Goal: Transaction & Acquisition: Book appointment/travel/reservation

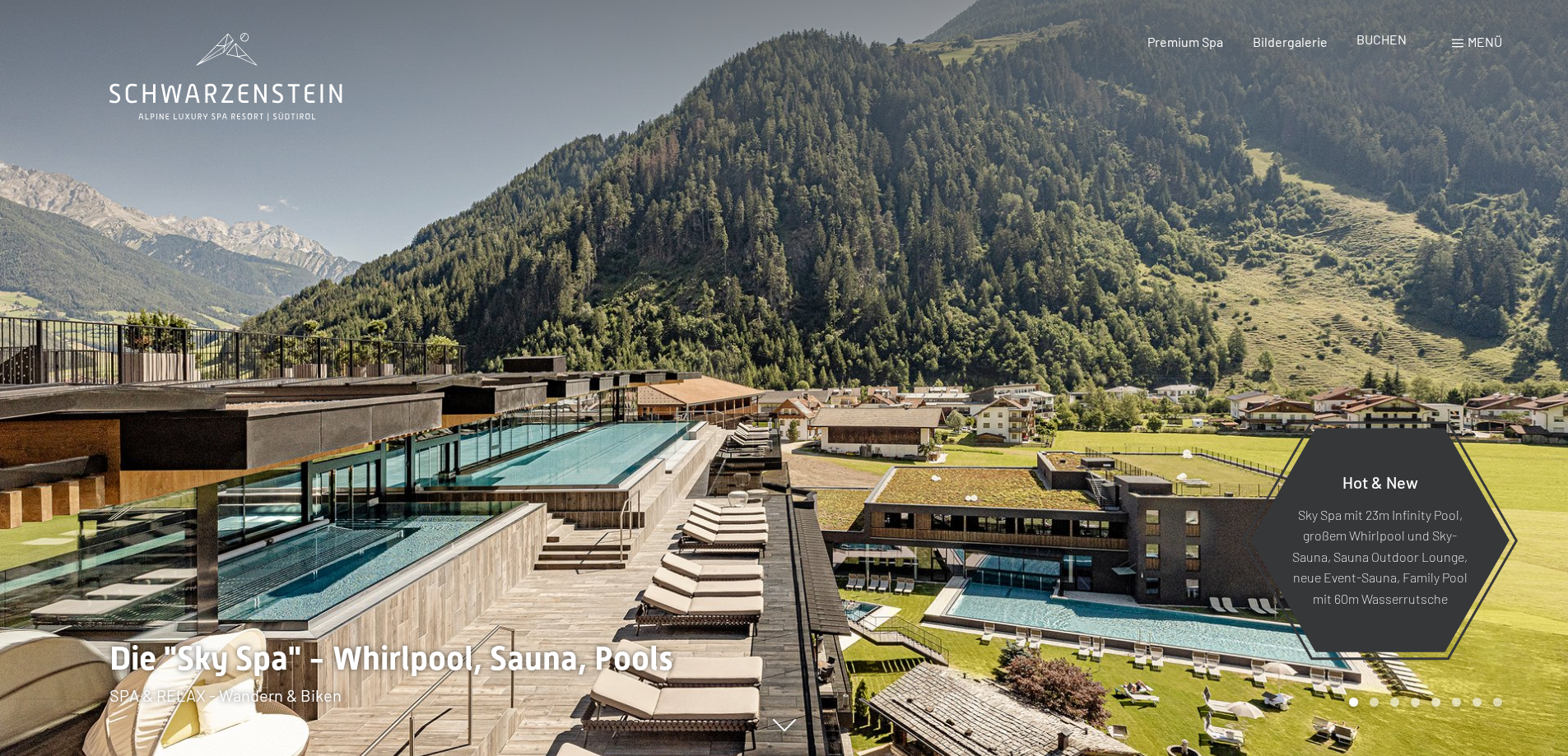
click at [1384, 37] on span "BUCHEN" at bounding box center [1382, 39] width 50 height 16
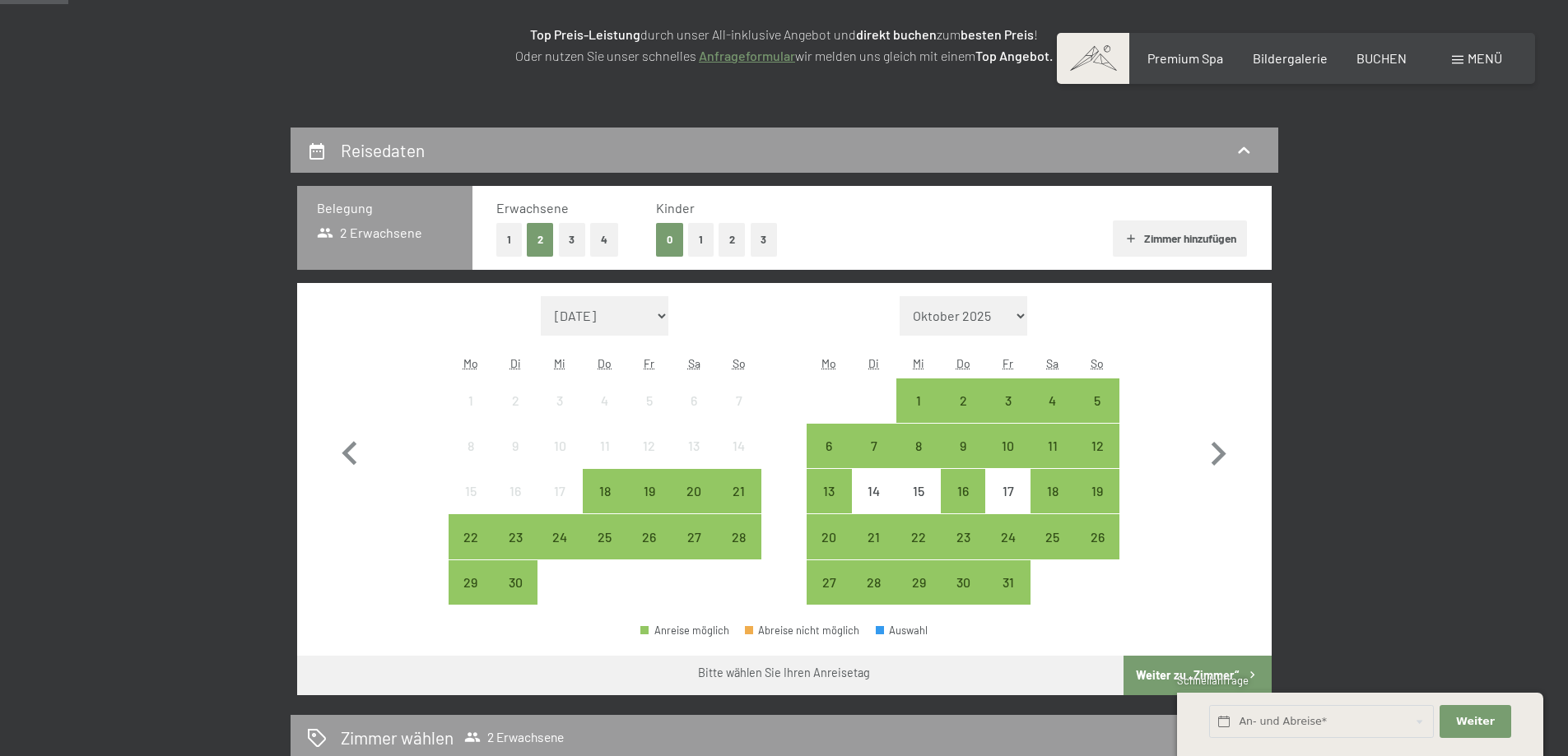
scroll to position [337, 0]
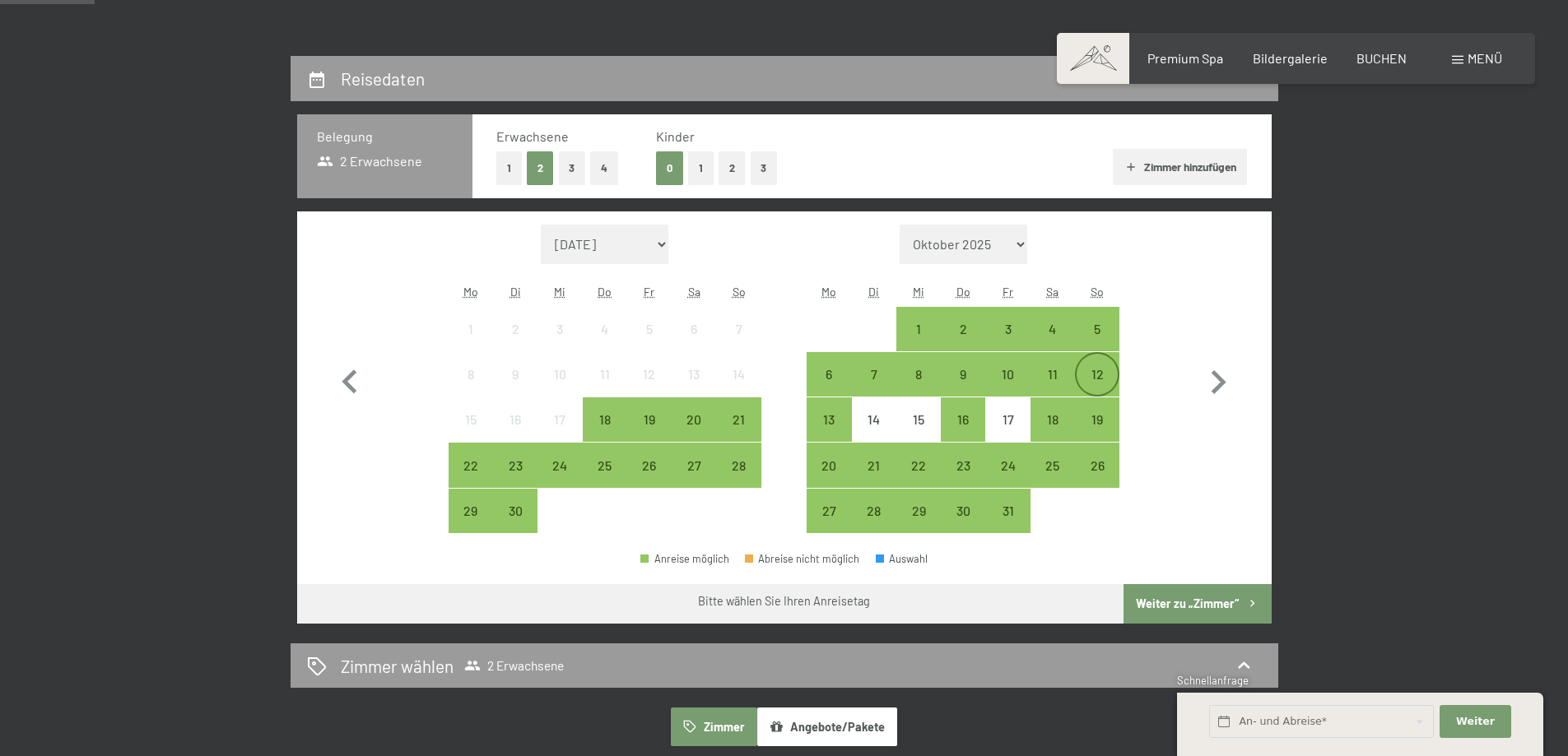
click at [1101, 369] on div "12" at bounding box center [1097, 388] width 41 height 41
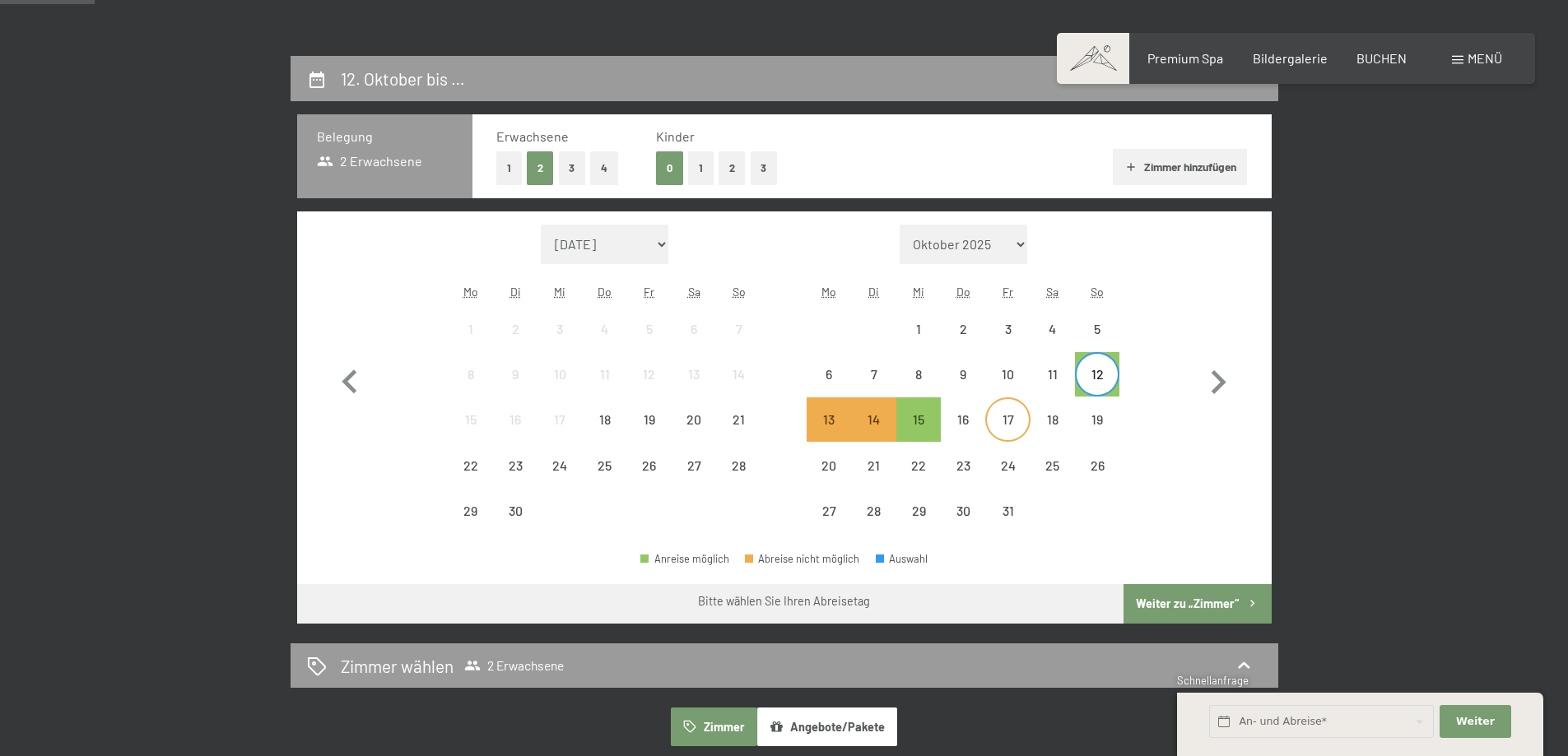
click at [1012, 421] on div "17" at bounding box center [1007, 433] width 41 height 41
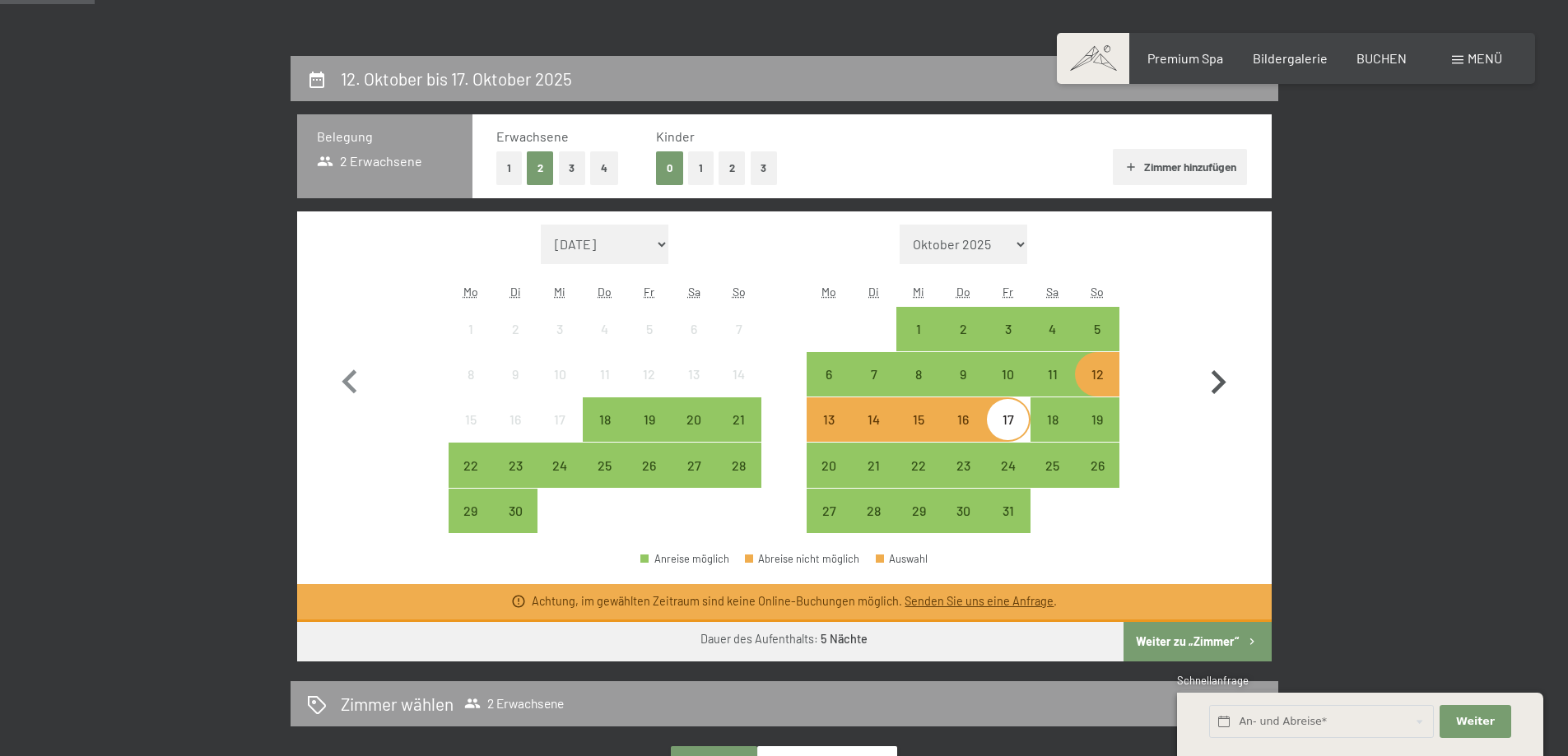
click at [1223, 379] on icon "button" at bounding box center [1218, 383] width 48 height 48
select select "[DATE]"
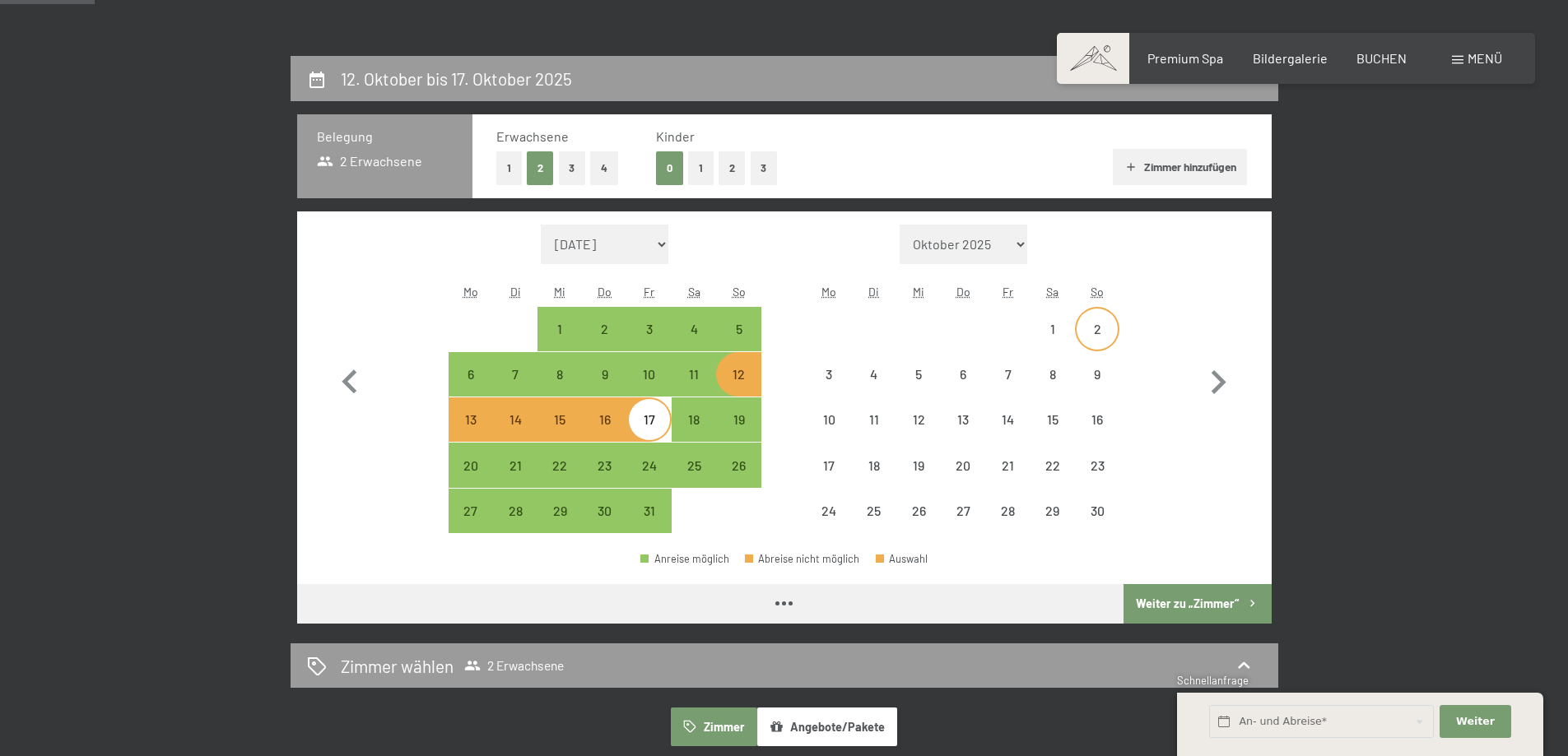
select select "[DATE]"
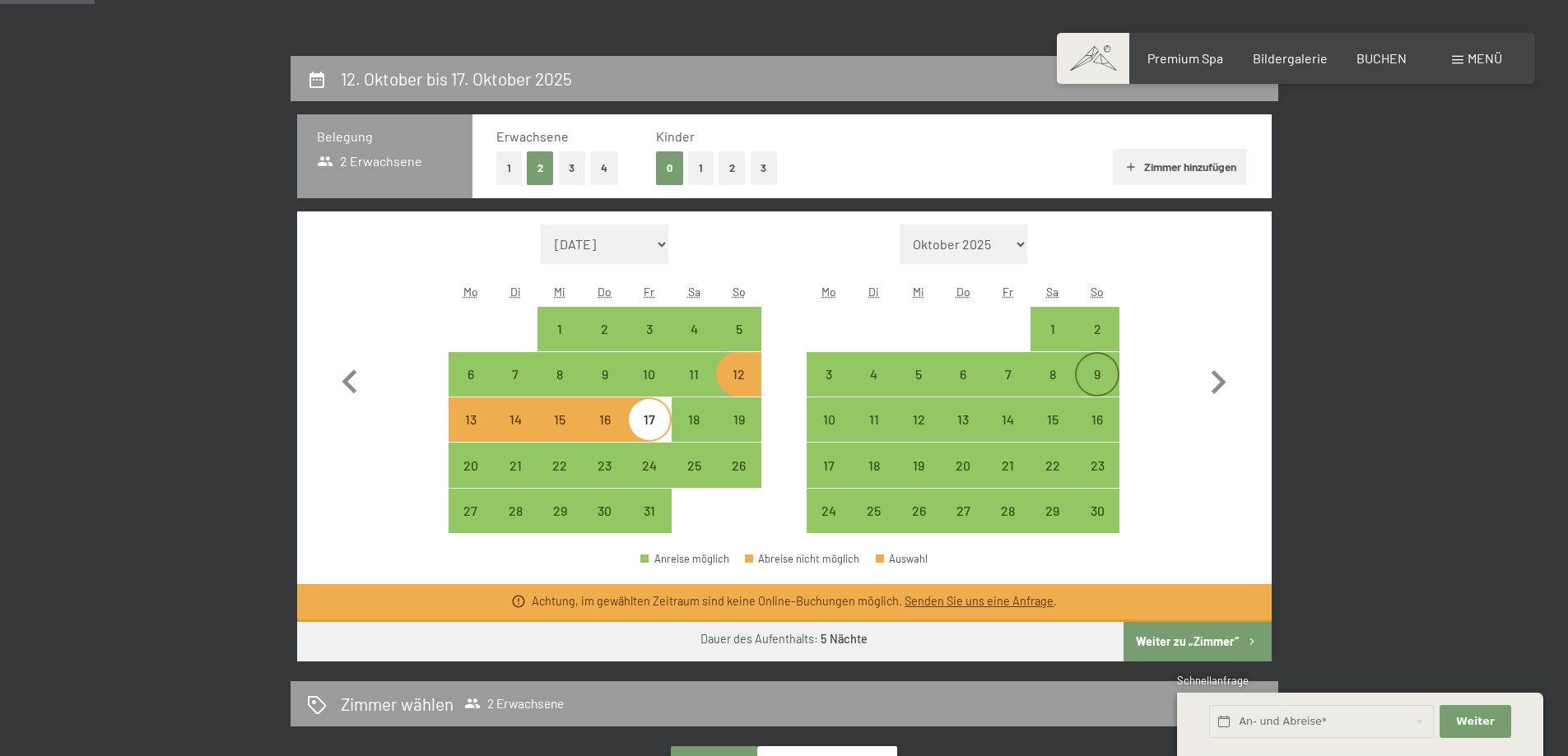
click at [1100, 369] on div "9" at bounding box center [1097, 388] width 41 height 41
select select "[DATE]"
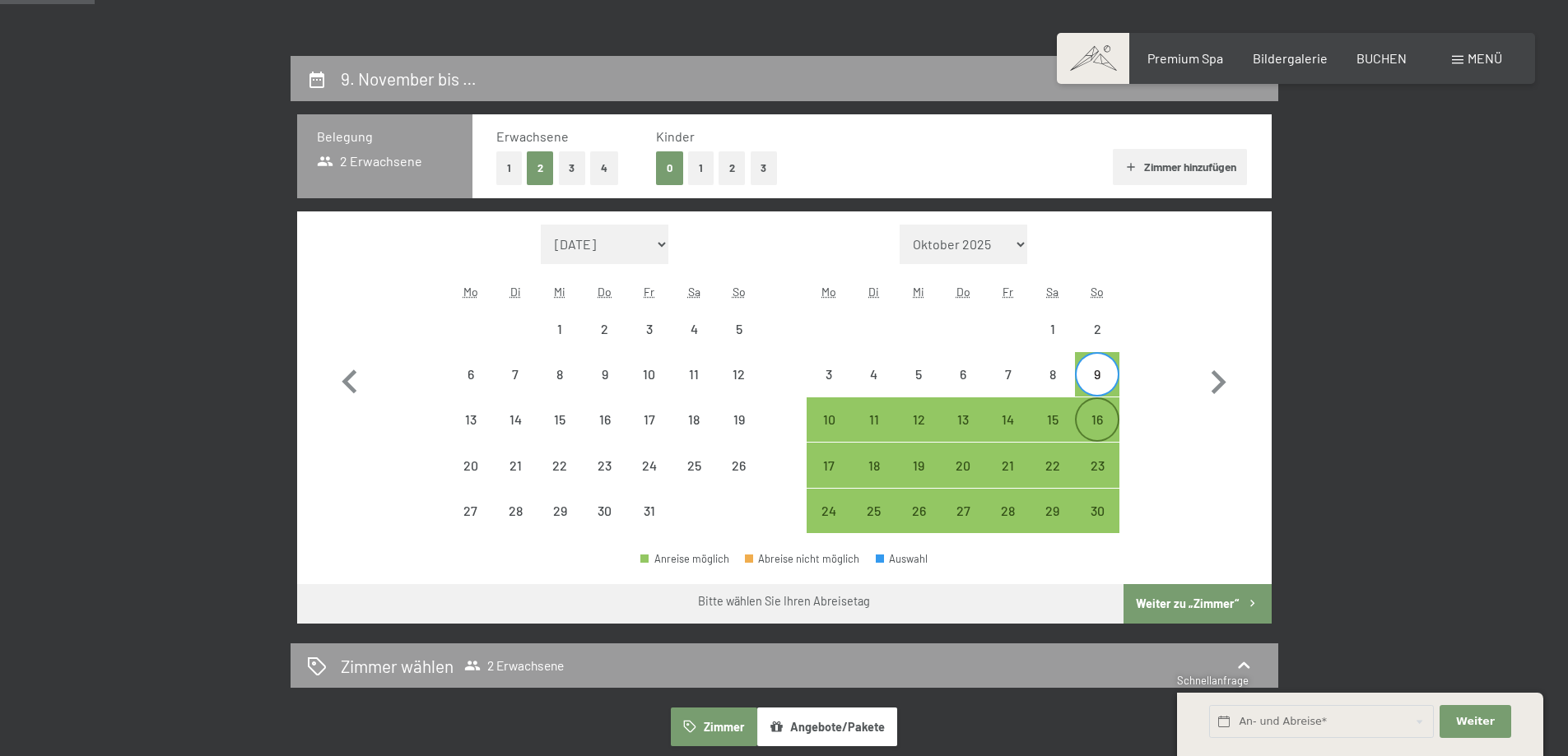
click at [1098, 419] on div "16" at bounding box center [1097, 433] width 41 height 41
select select "[DATE]"
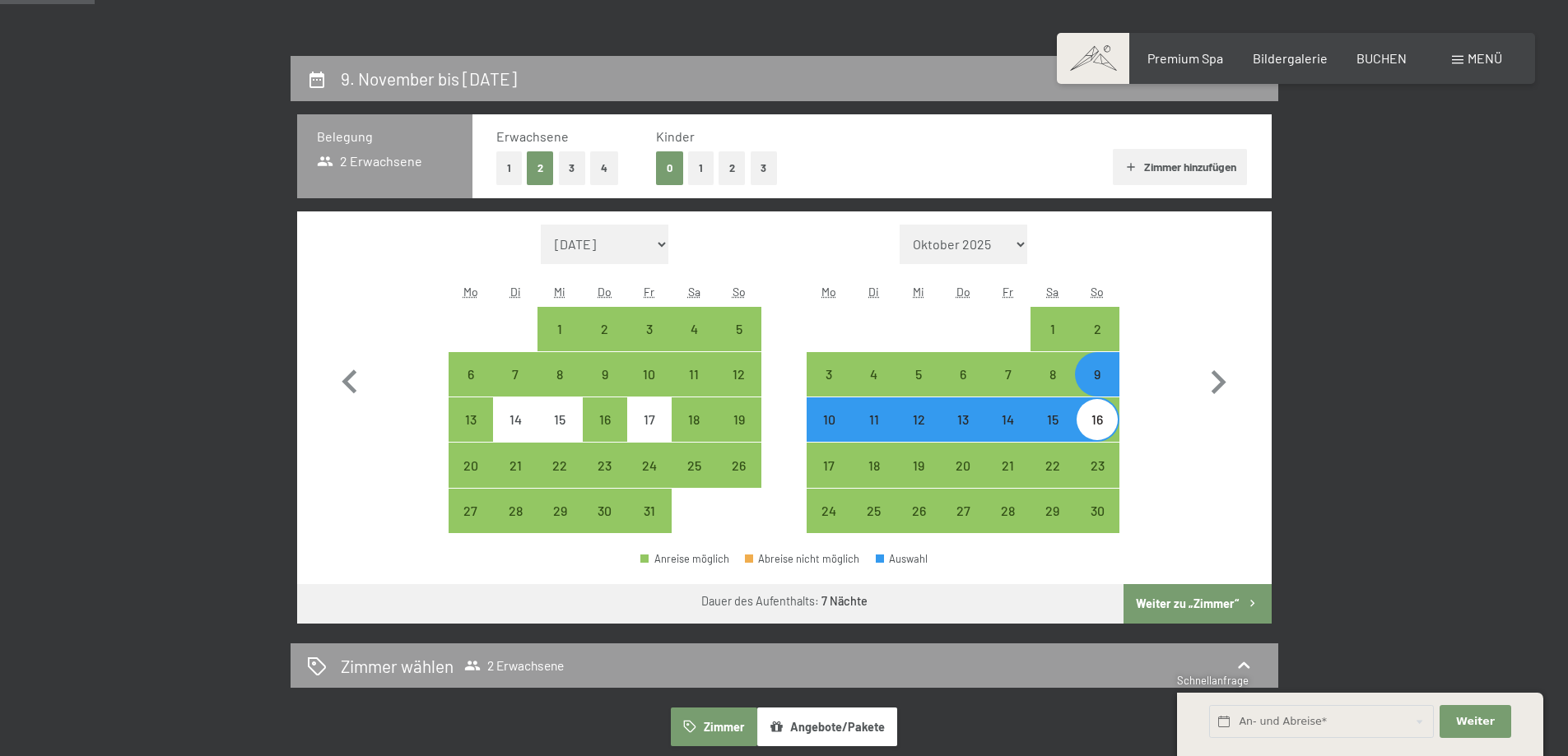
click at [1203, 607] on button "Weiter zu „Zimmer“" at bounding box center [1197, 604] width 147 height 40
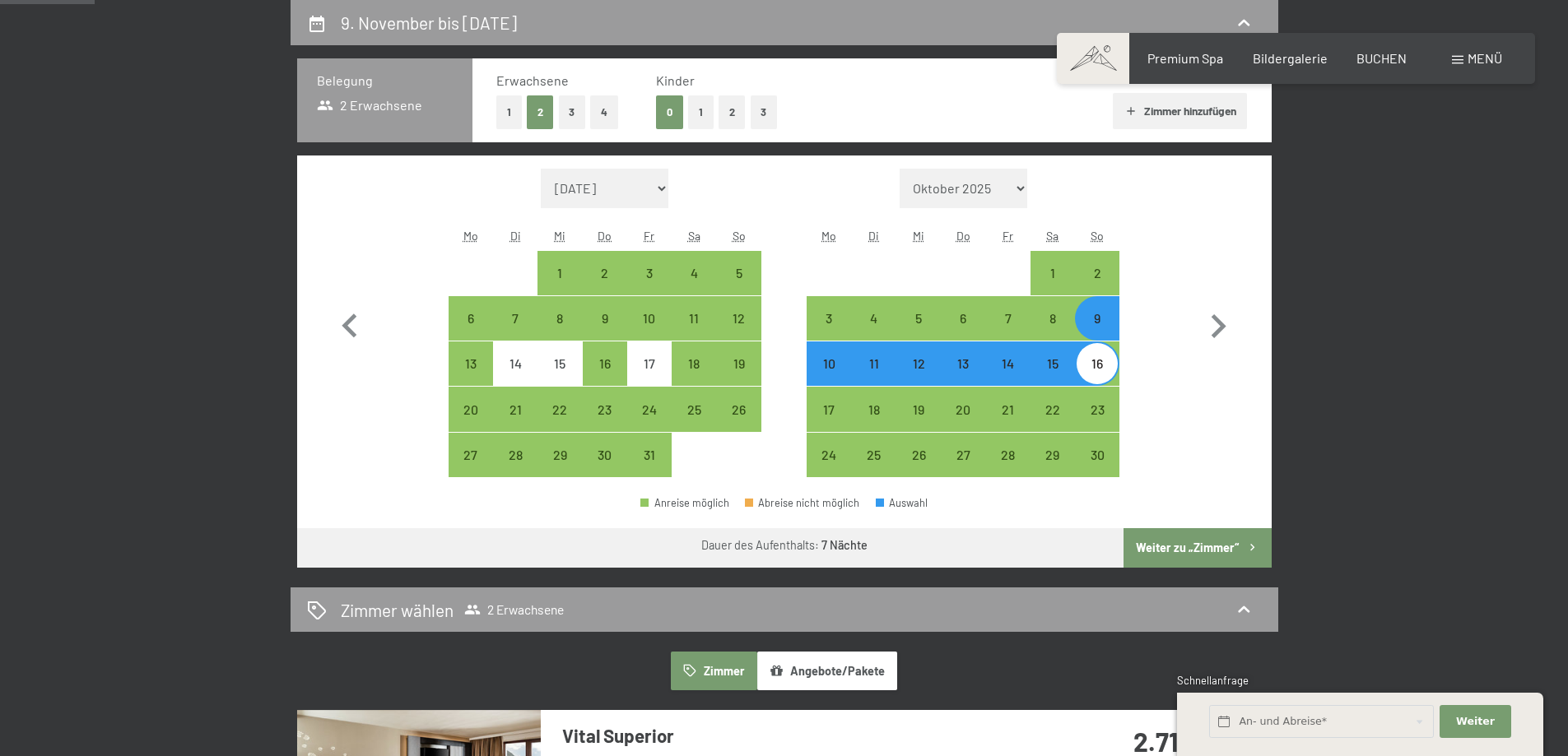
select select "[DATE]"
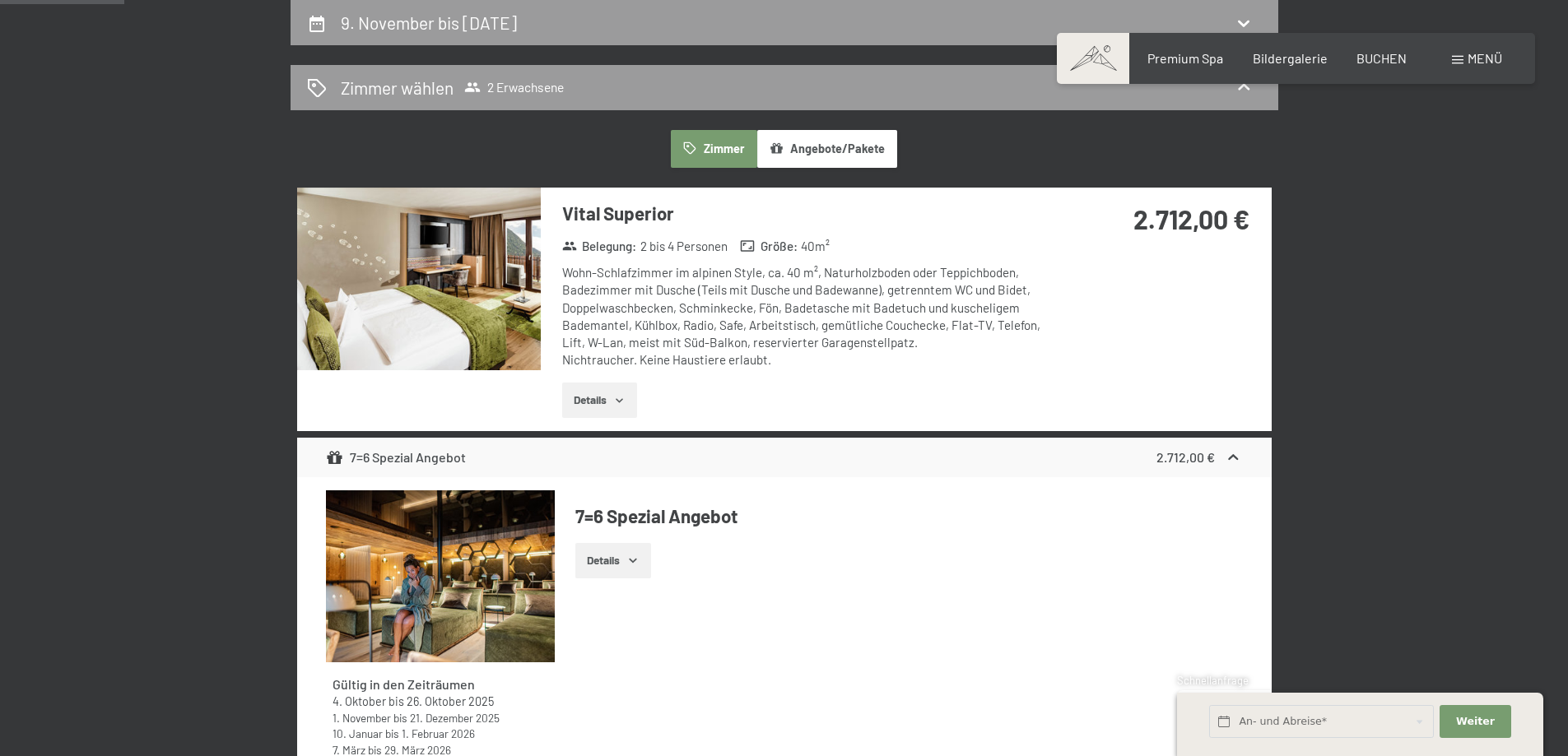
click at [621, 402] on icon "button" at bounding box center [619, 400] width 7 height 4
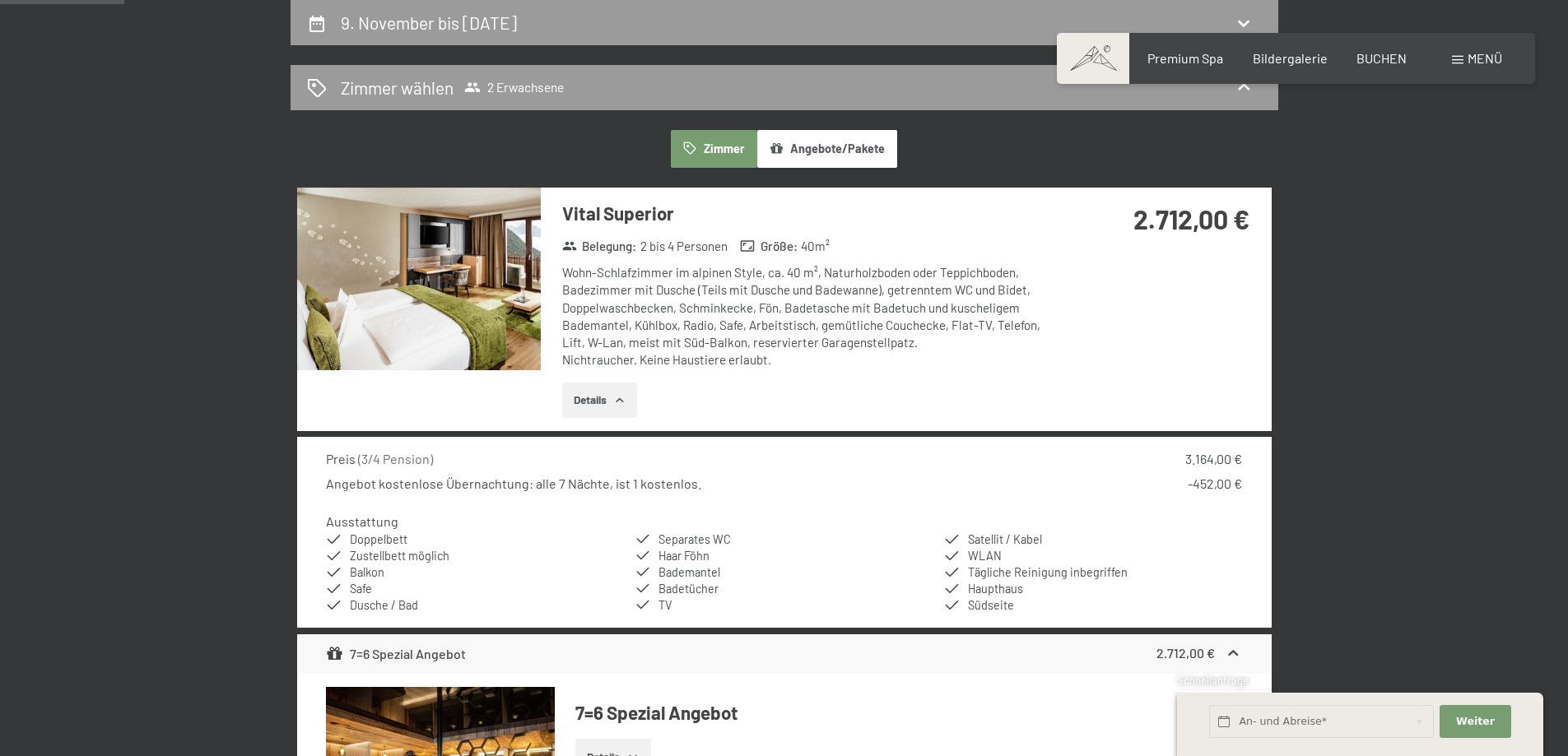
click at [622, 403] on icon "button" at bounding box center [619, 400] width 13 height 13
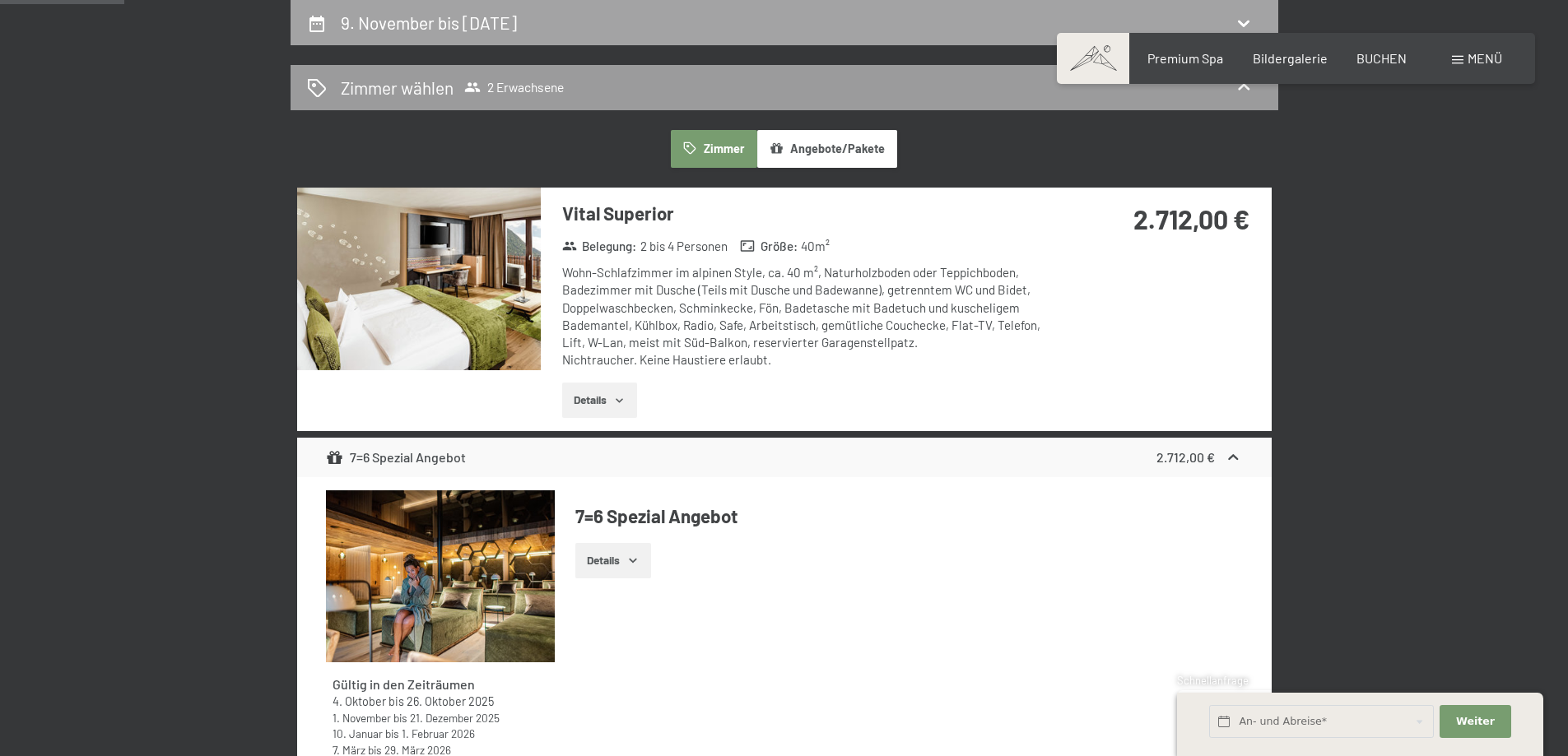
click at [517, 23] on h2 "9. November bis [DATE]" at bounding box center [429, 22] width 176 height 21
select select "[DATE]"
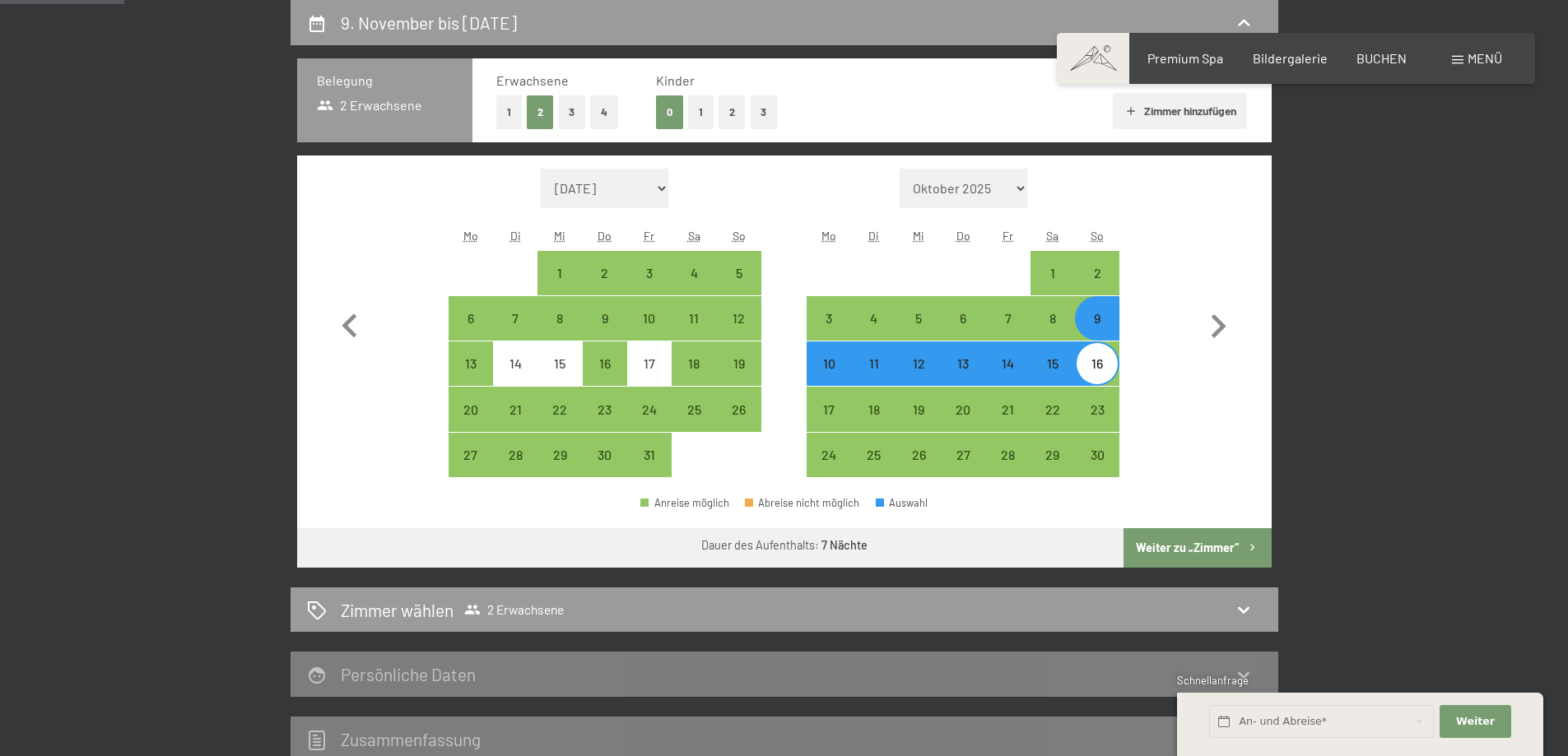
click at [1106, 324] on div "9" at bounding box center [1097, 332] width 41 height 41
select select "[DATE]"
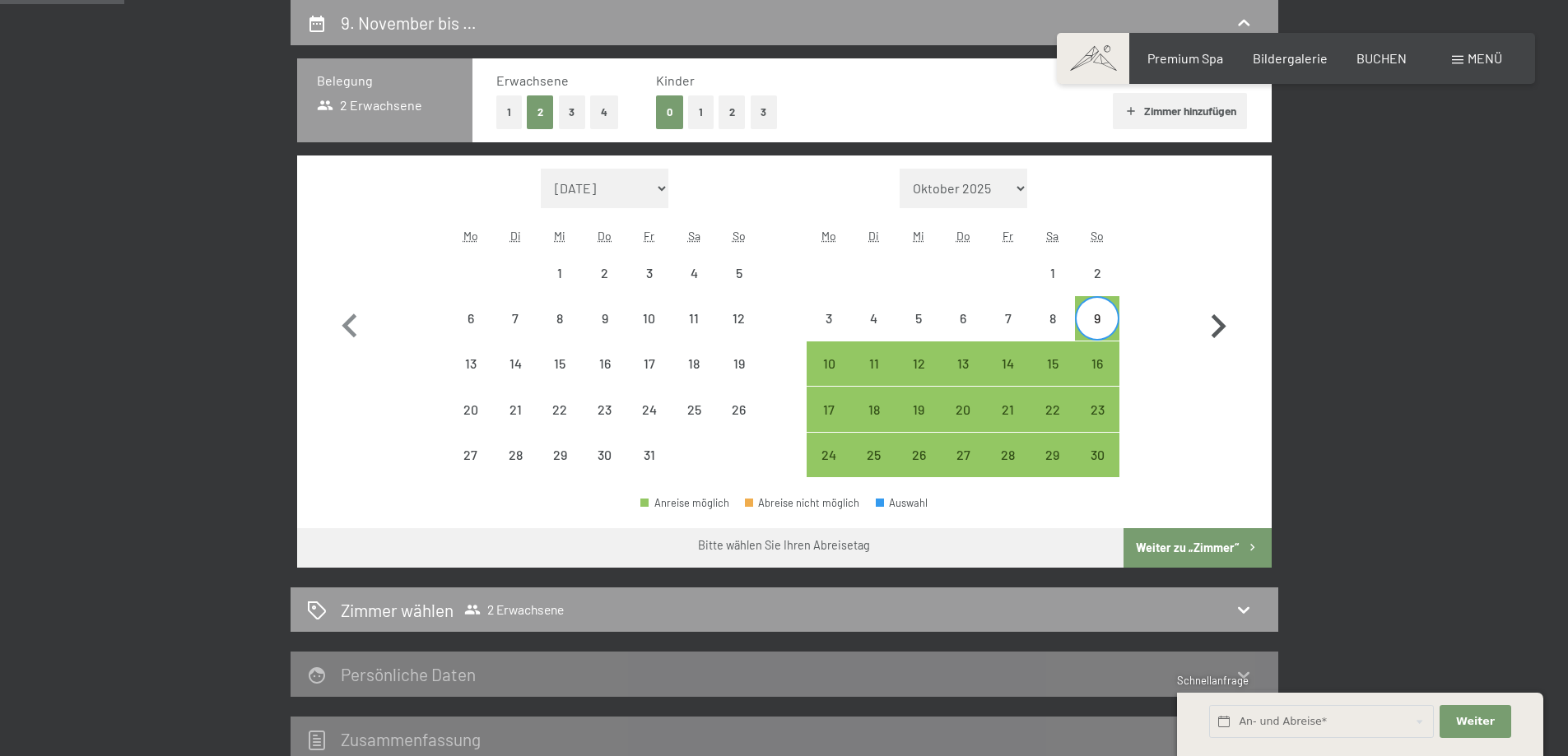
click at [1217, 320] on icon "button" at bounding box center [1219, 326] width 15 height 24
select select "[DATE]"
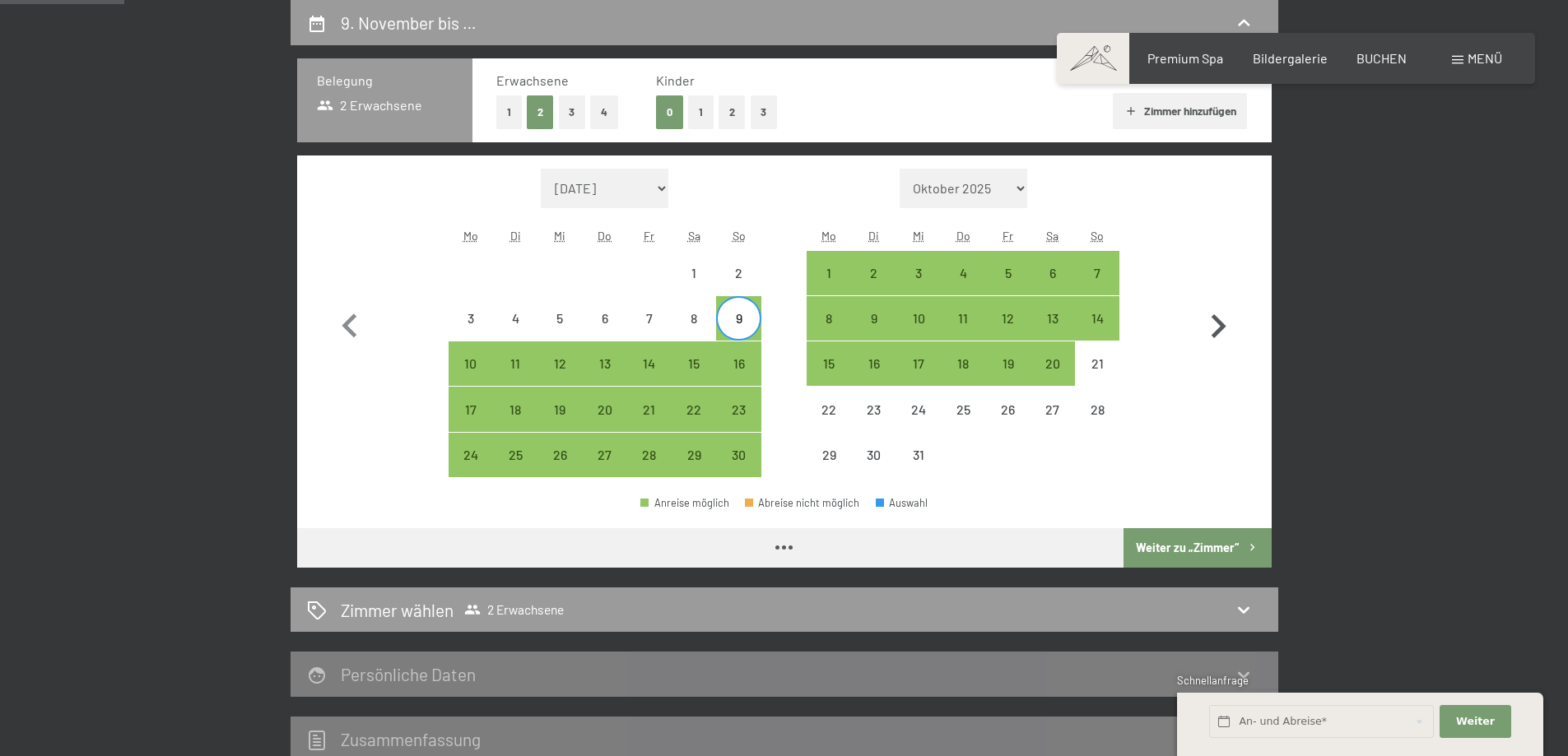
click at [1217, 320] on icon "button" at bounding box center [1219, 326] width 15 height 24
select select "[DATE]"
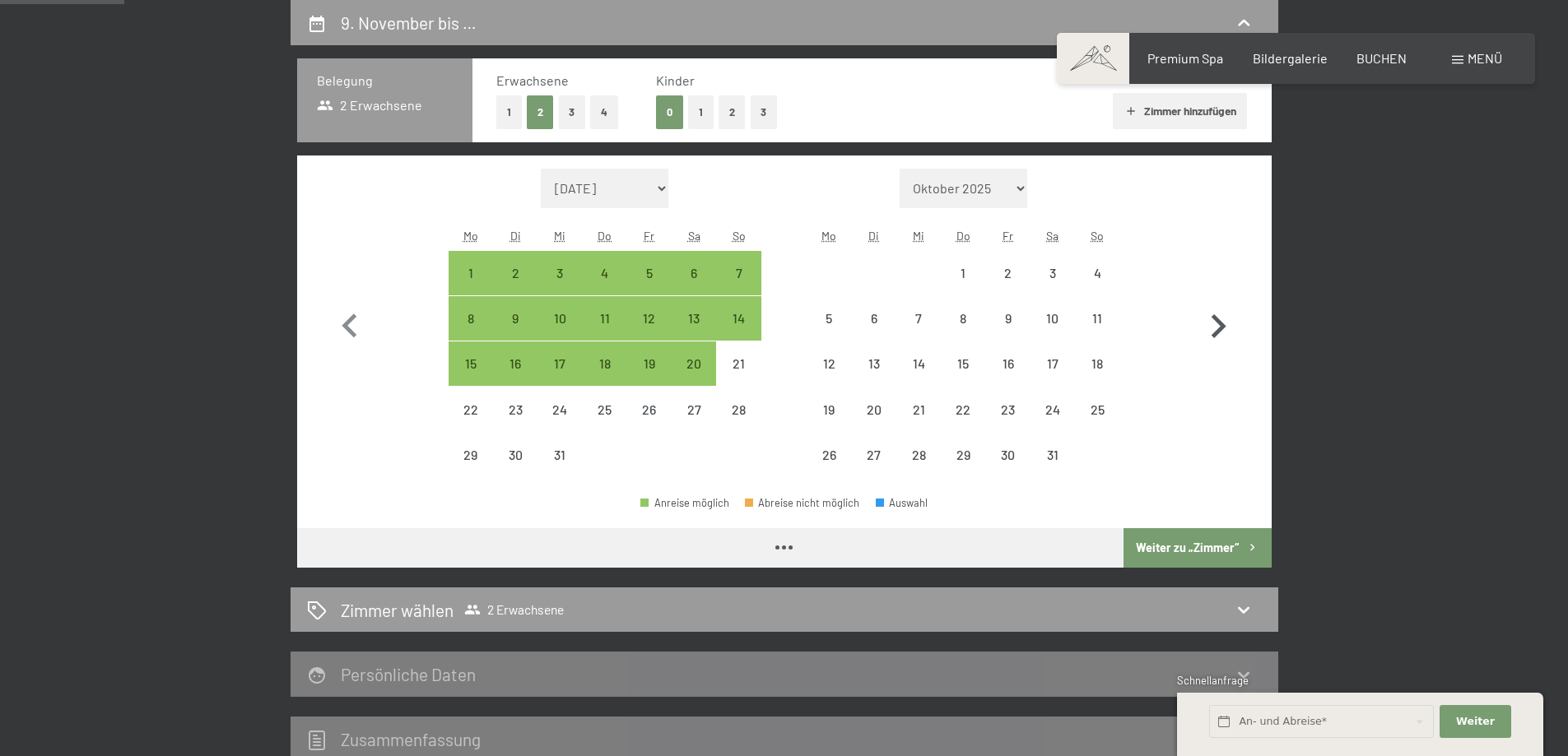
click at [1217, 320] on icon "button" at bounding box center [1219, 326] width 15 height 24
select select "[DATE]"
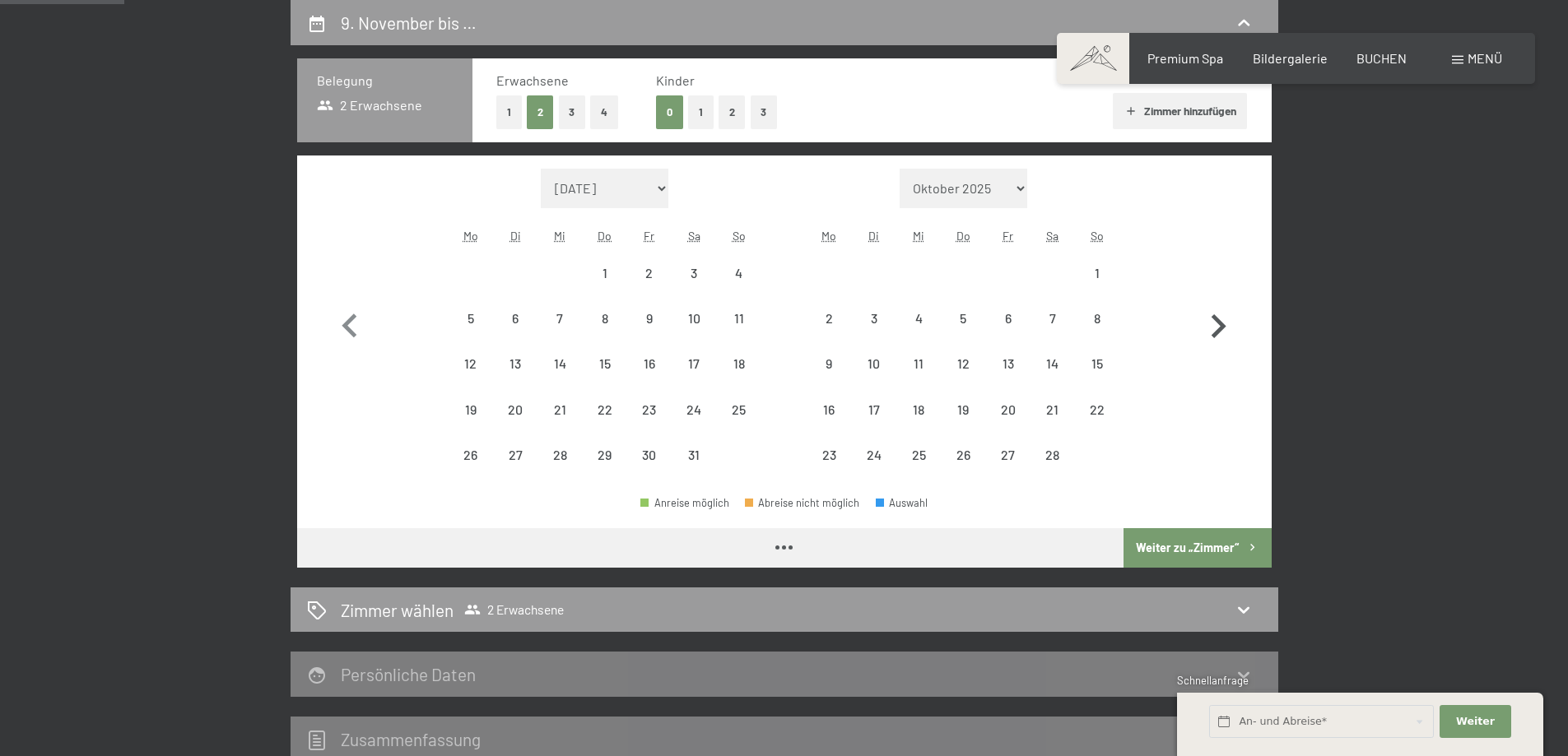
select select "[DATE]"
click at [1217, 320] on icon "button" at bounding box center [1219, 326] width 15 height 24
select select "[DATE]"
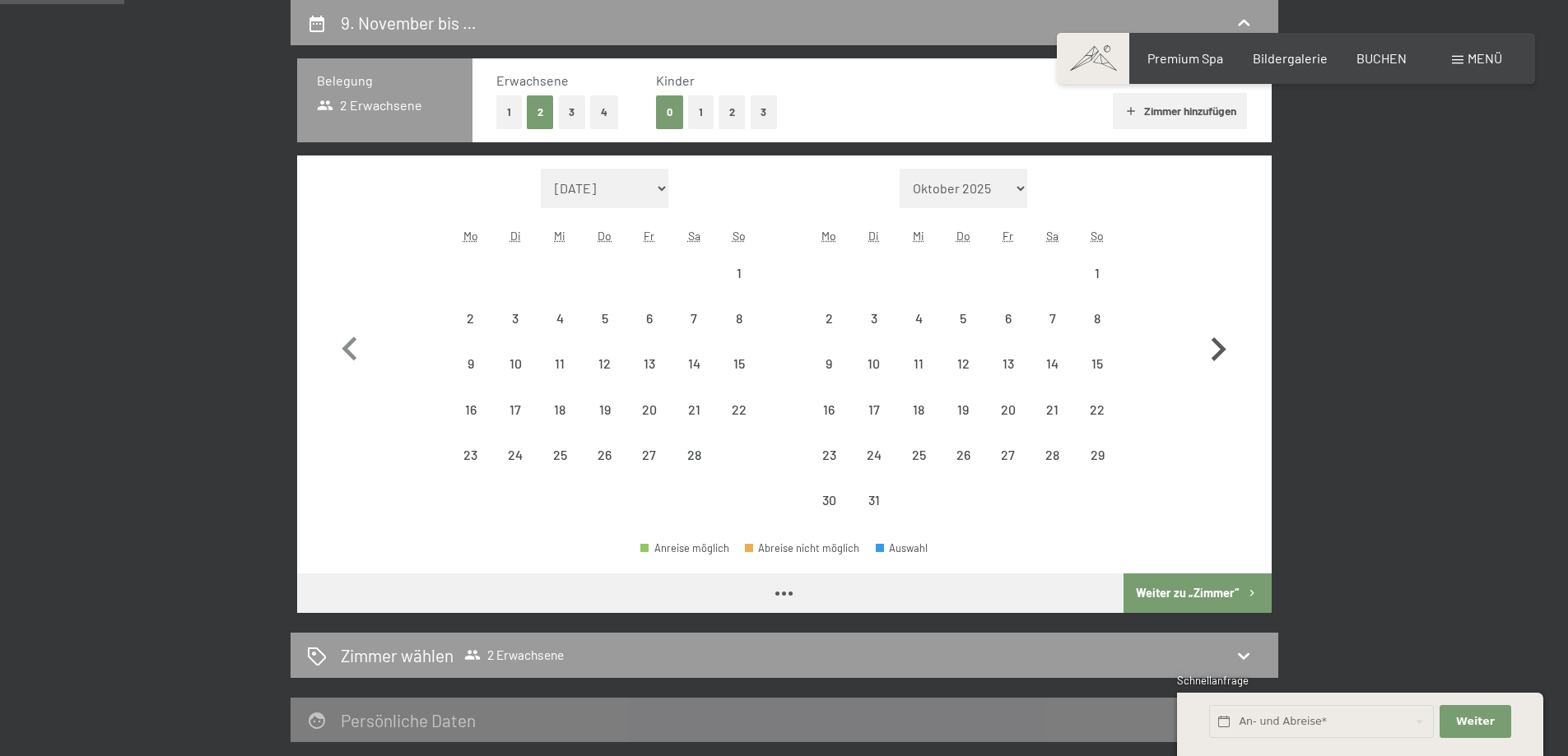
click at [1217, 320] on button "button" at bounding box center [1218, 346] width 48 height 355
select select "[DATE]"
click at [1217, 320] on button "button" at bounding box center [1218, 346] width 48 height 355
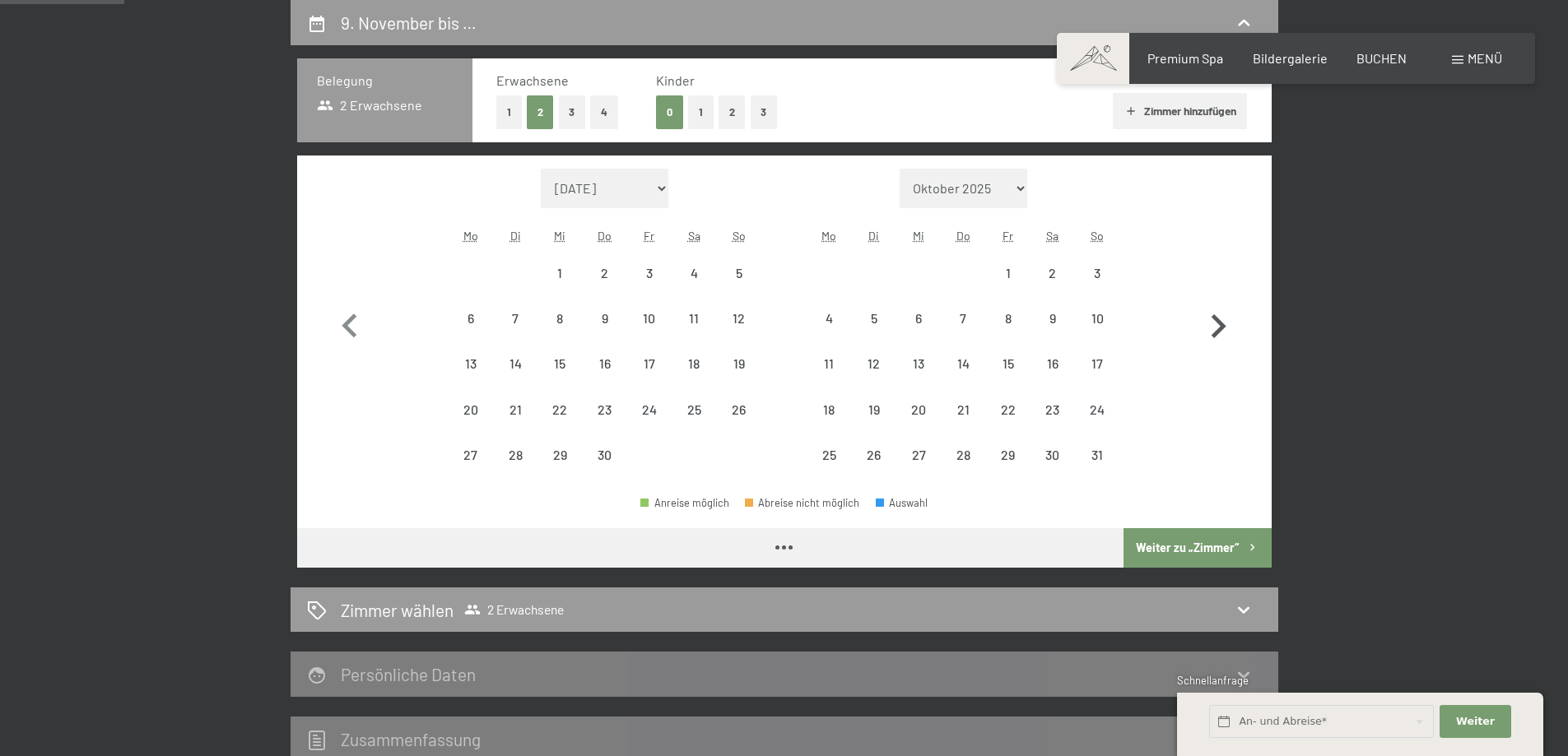
click at [1217, 320] on icon "button" at bounding box center [1219, 326] width 15 height 24
select select "[DATE]"
click at [1217, 320] on icon "button" at bounding box center [1219, 326] width 15 height 24
select select "[DATE]"
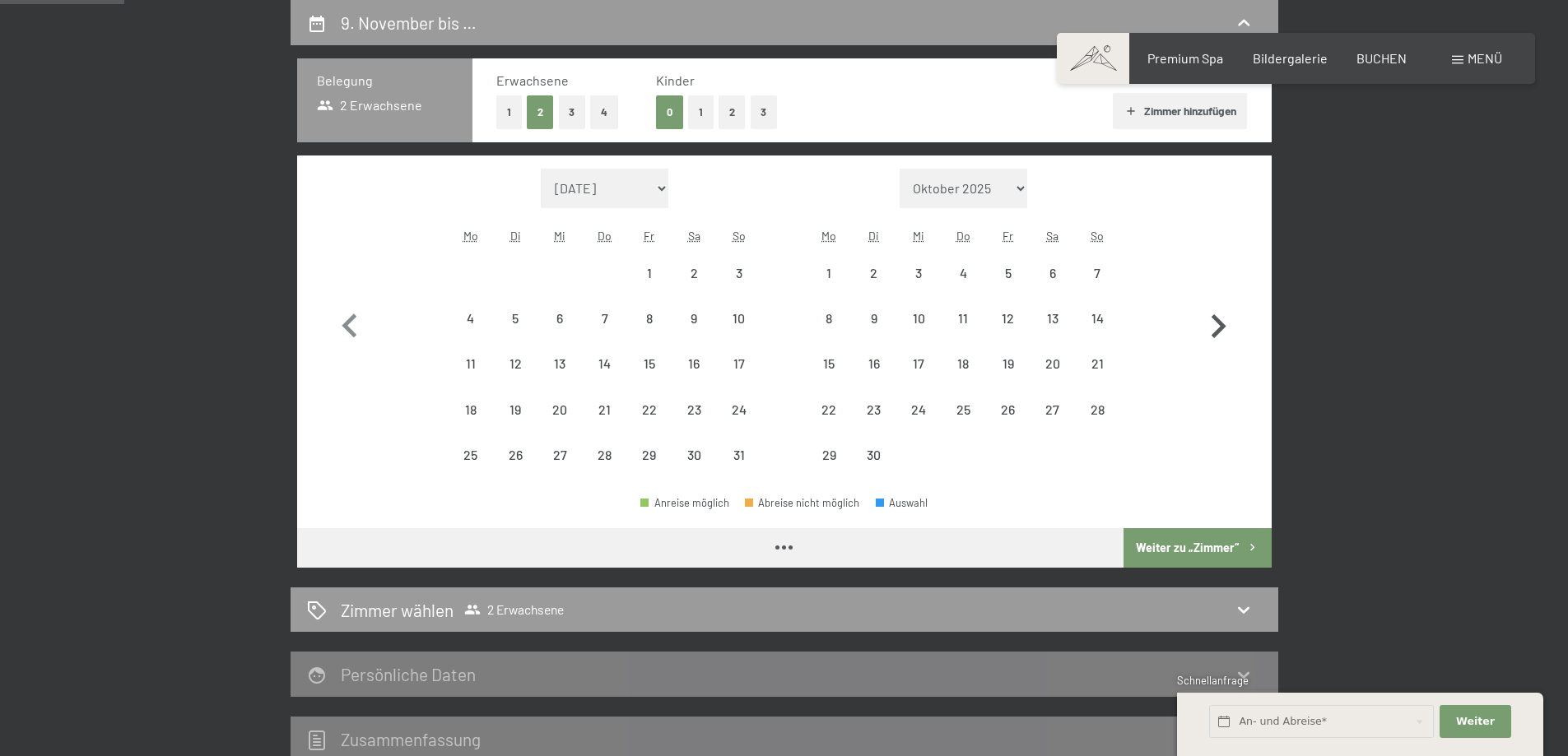
select select "[DATE]"
click at [1217, 320] on icon "button" at bounding box center [1219, 326] width 15 height 24
select select "[DATE]"
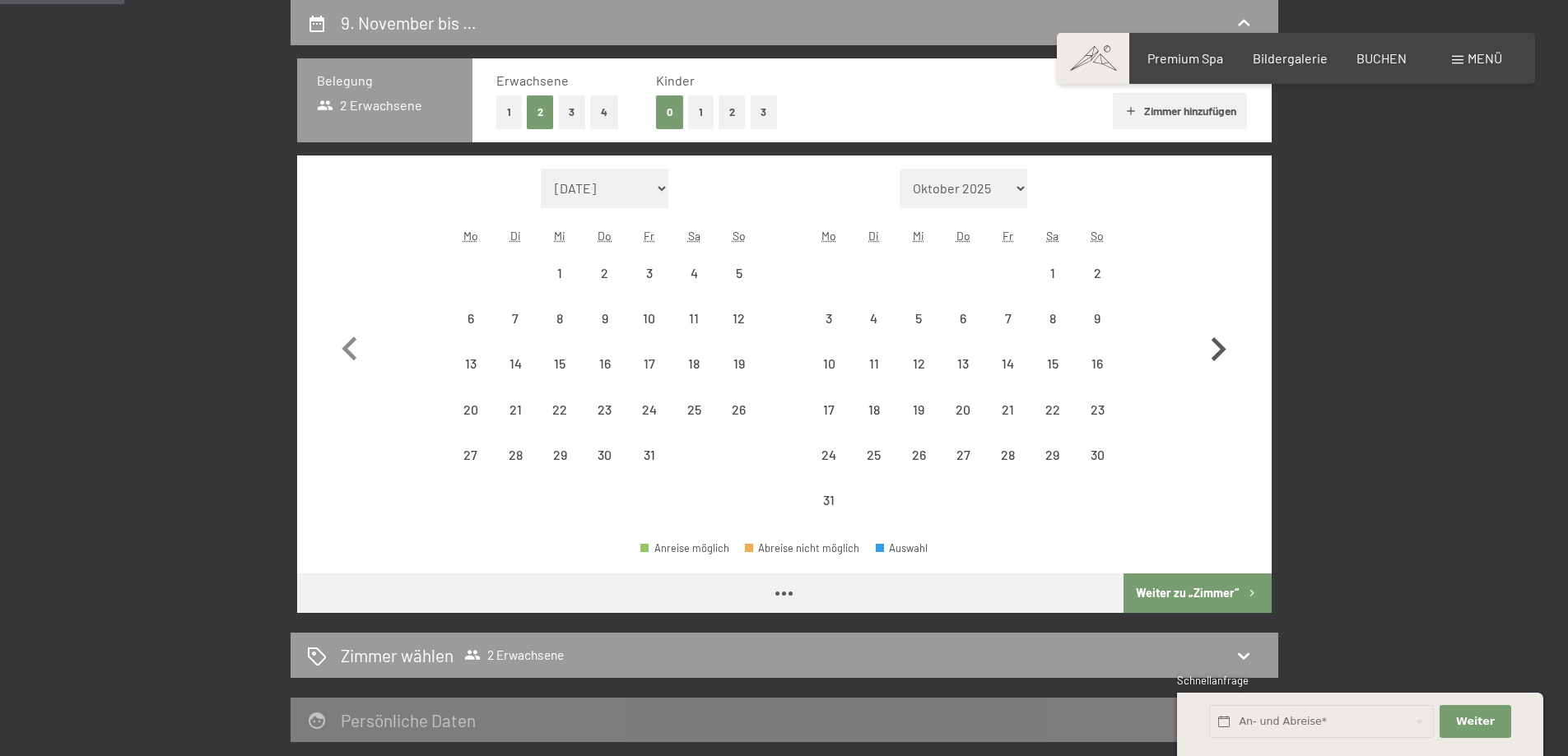
select select "[DATE]"
click at [1217, 320] on button "button" at bounding box center [1218, 346] width 48 height 355
select select "[DATE]"
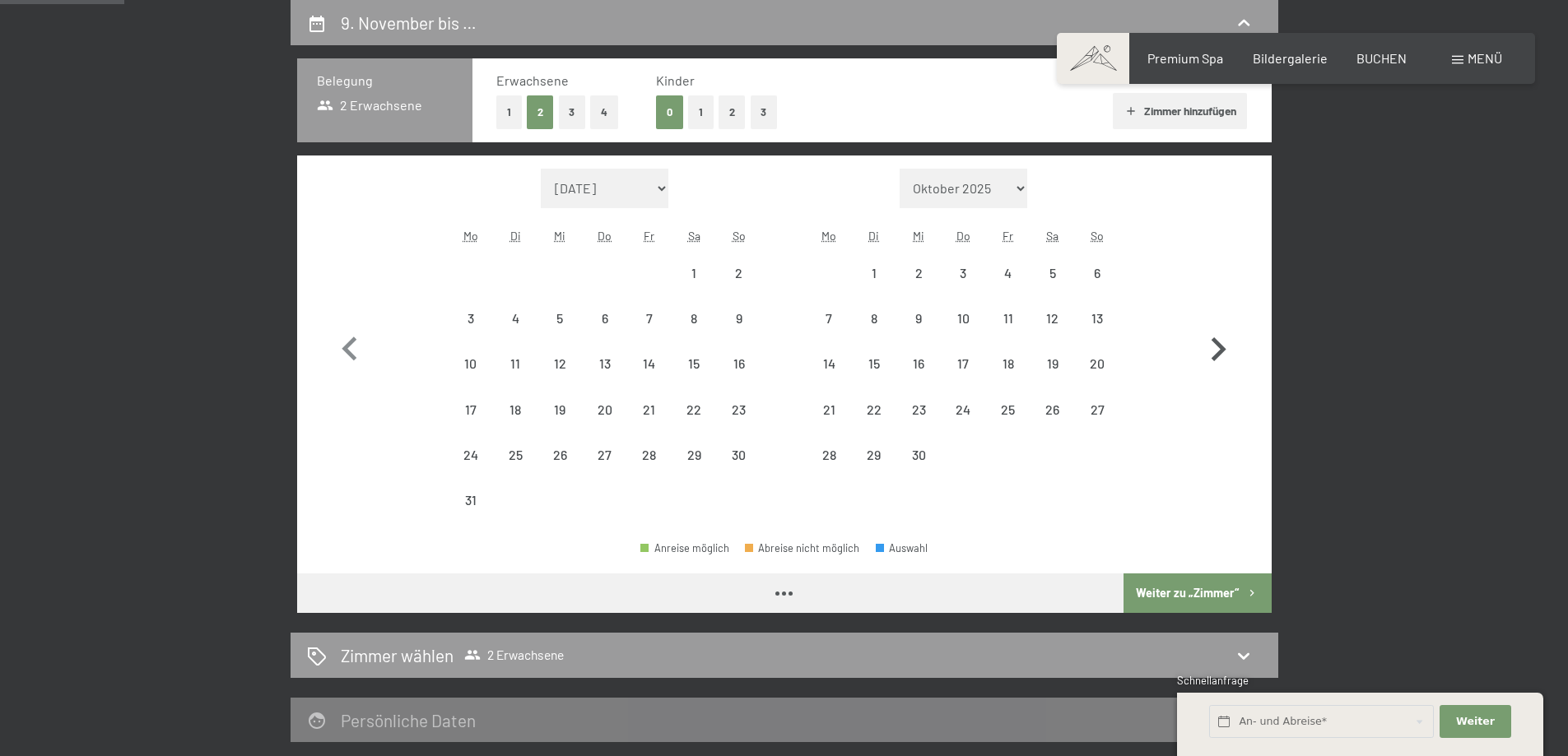
click at [1217, 320] on button "button" at bounding box center [1218, 346] width 48 height 355
select select "[DATE]"
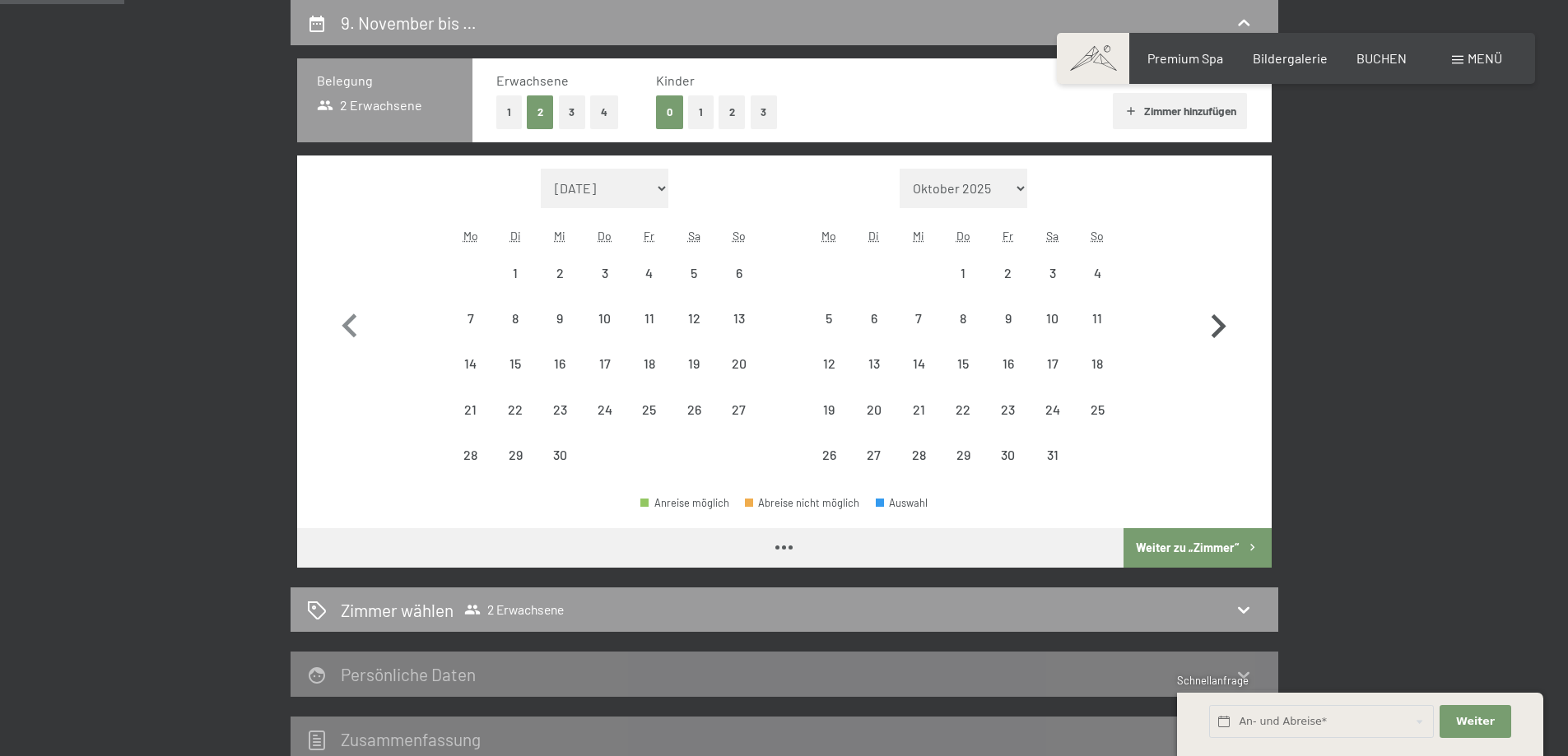
select select "[DATE]"
click at [1100, 319] on div "11" at bounding box center [1097, 332] width 41 height 41
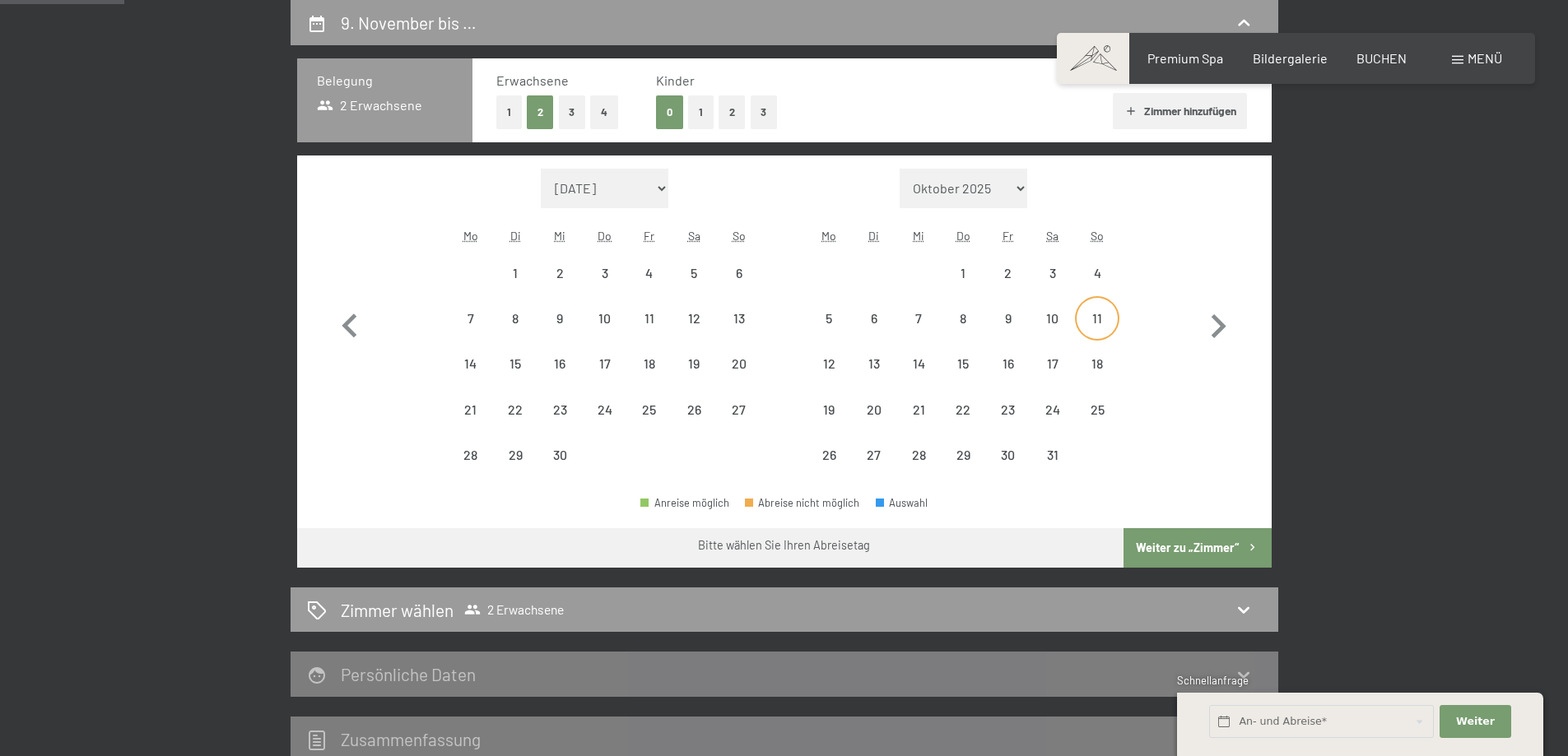
select select "[DATE]"
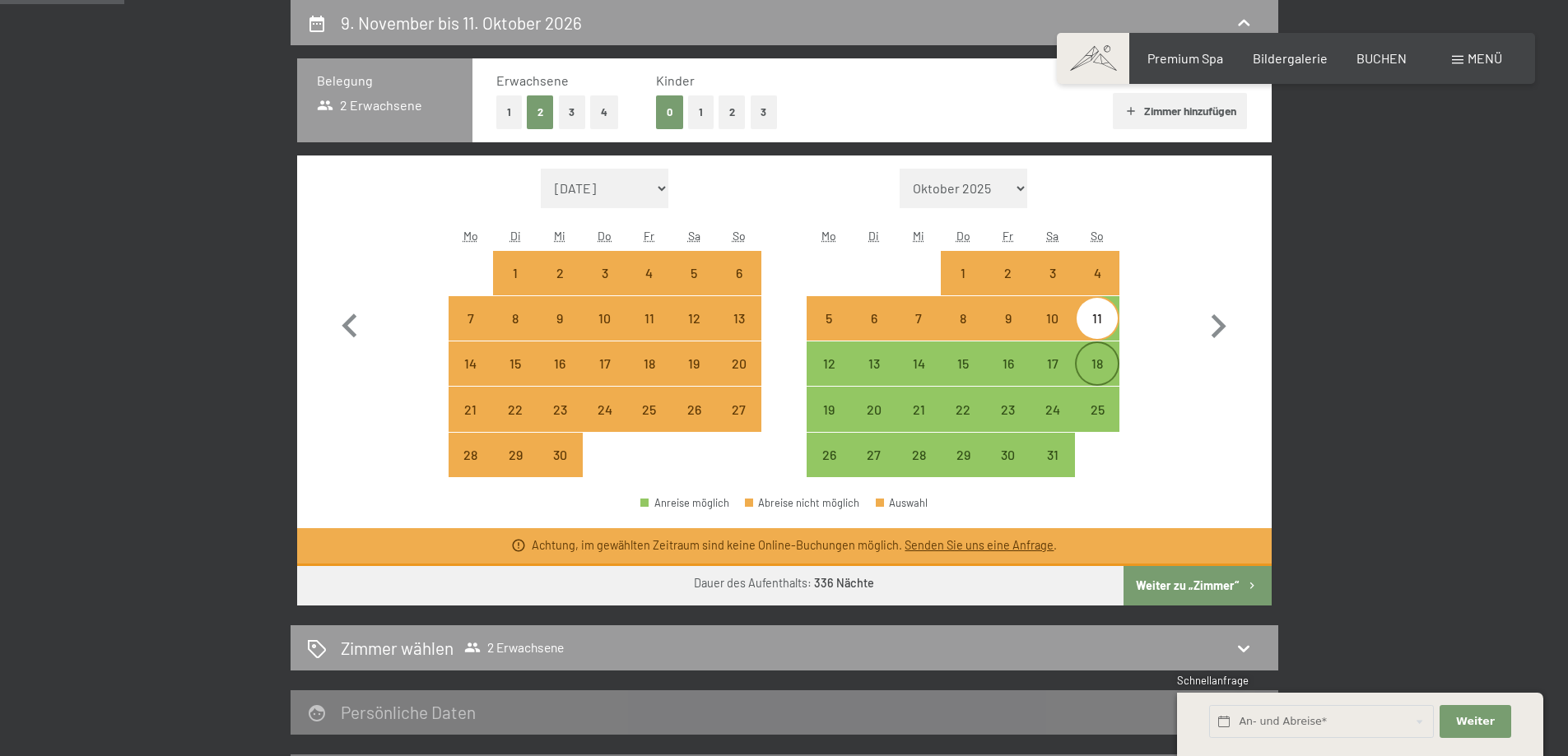
click at [1096, 360] on div "18" at bounding box center [1097, 377] width 41 height 41
select select "[DATE]"
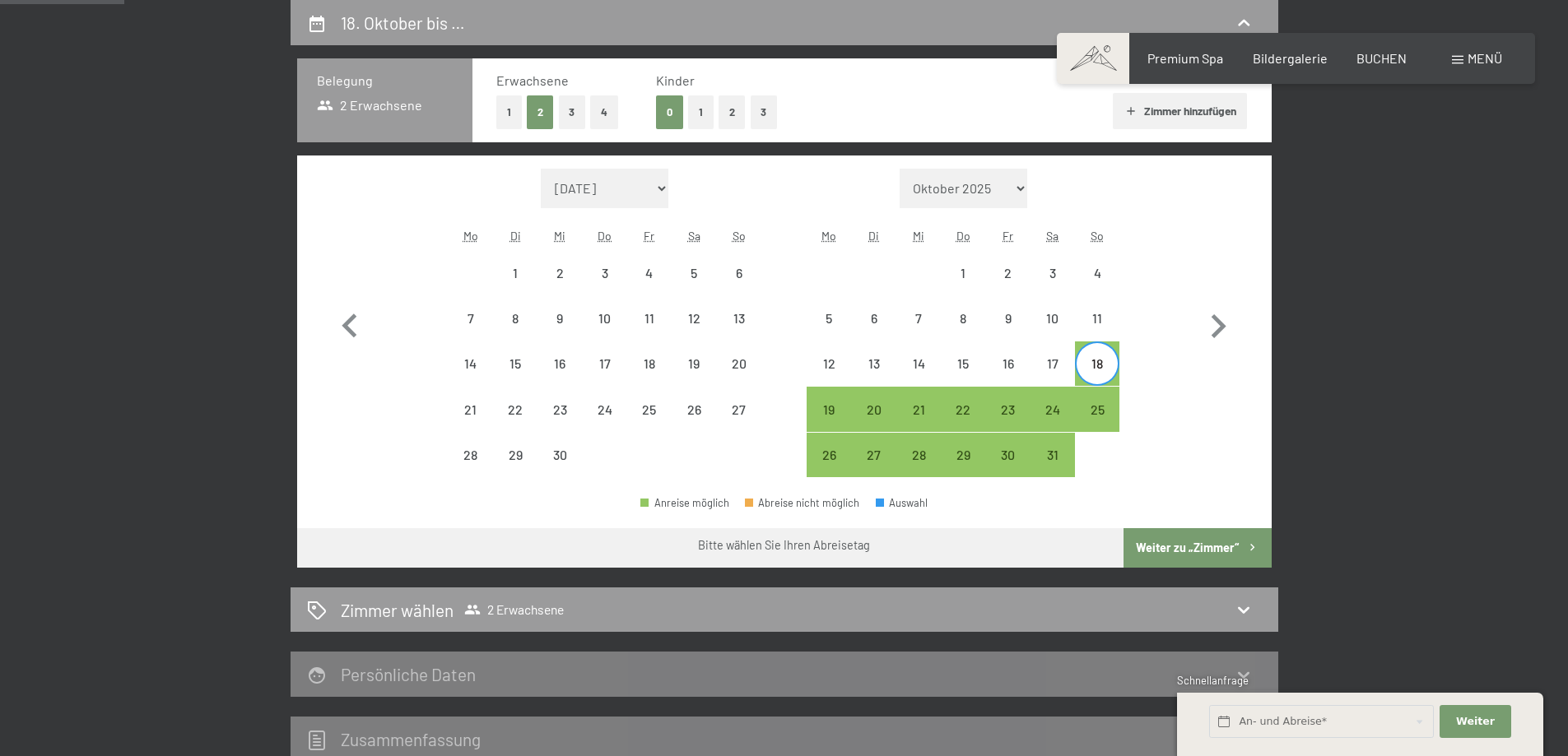
click at [1101, 365] on div "18" at bounding box center [1097, 377] width 41 height 41
select select "[DATE]"
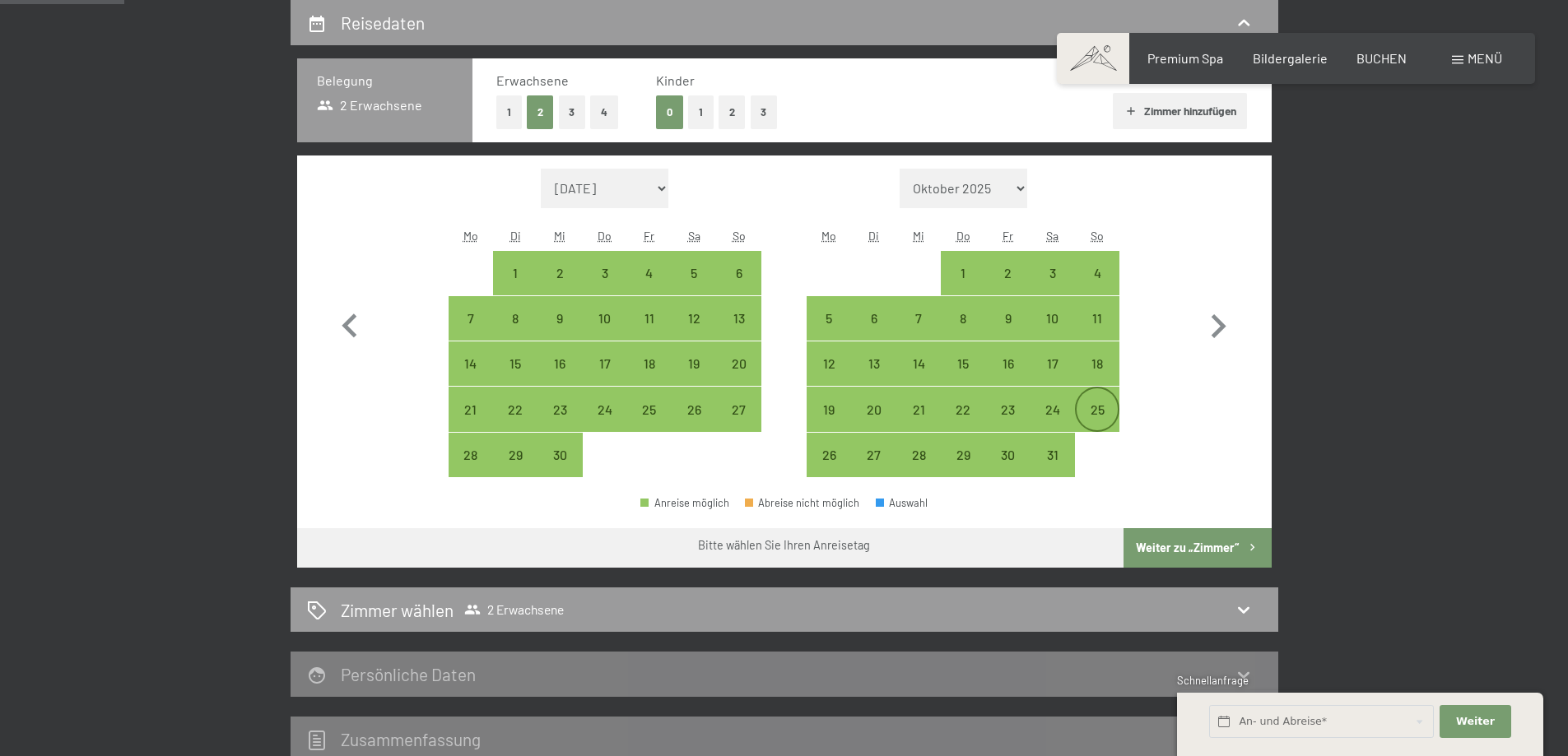
click at [1101, 400] on div "25" at bounding box center [1097, 409] width 41 height 41
select select "[DATE]"
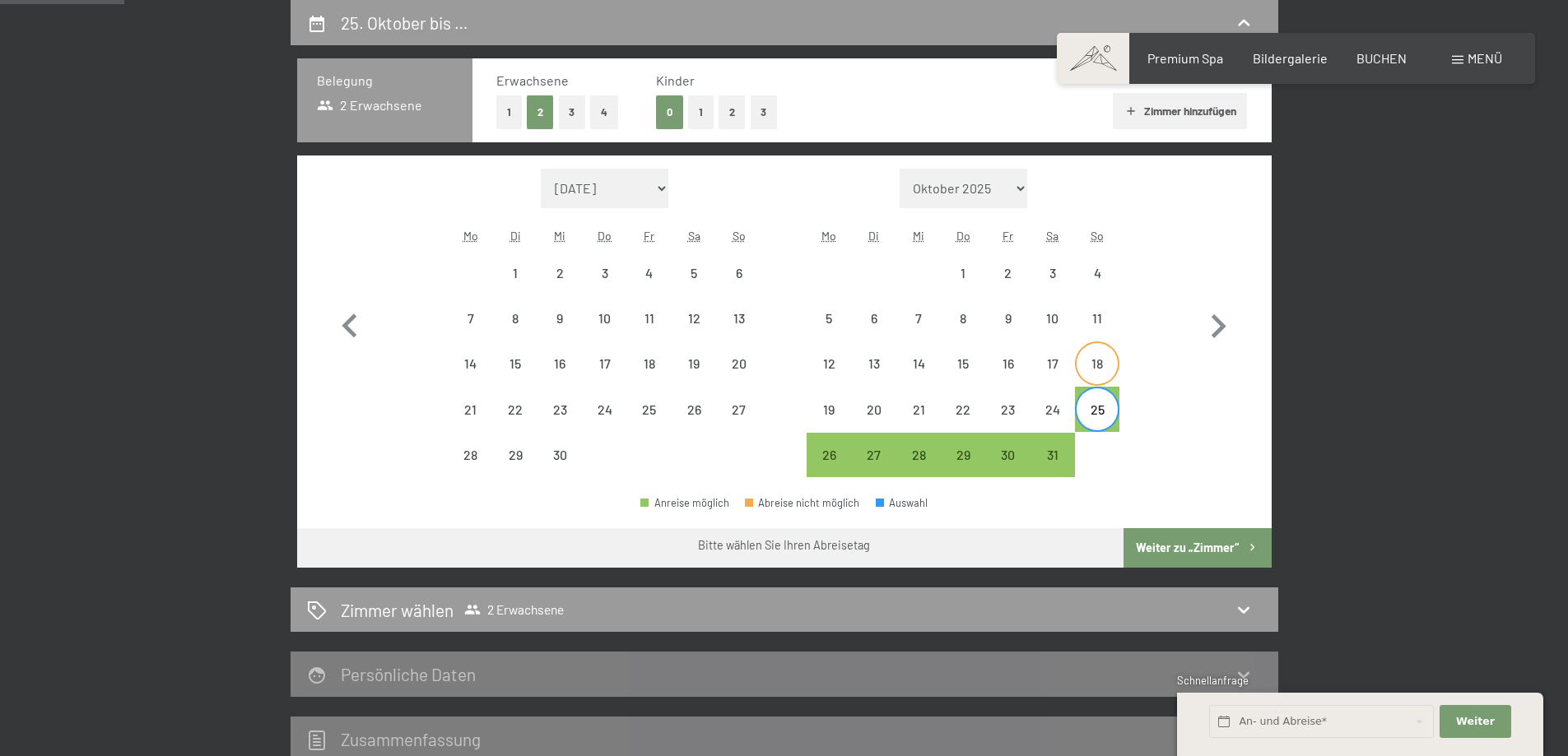
click at [1095, 357] on div "18" at bounding box center [1097, 377] width 41 height 41
select select "[DATE]"
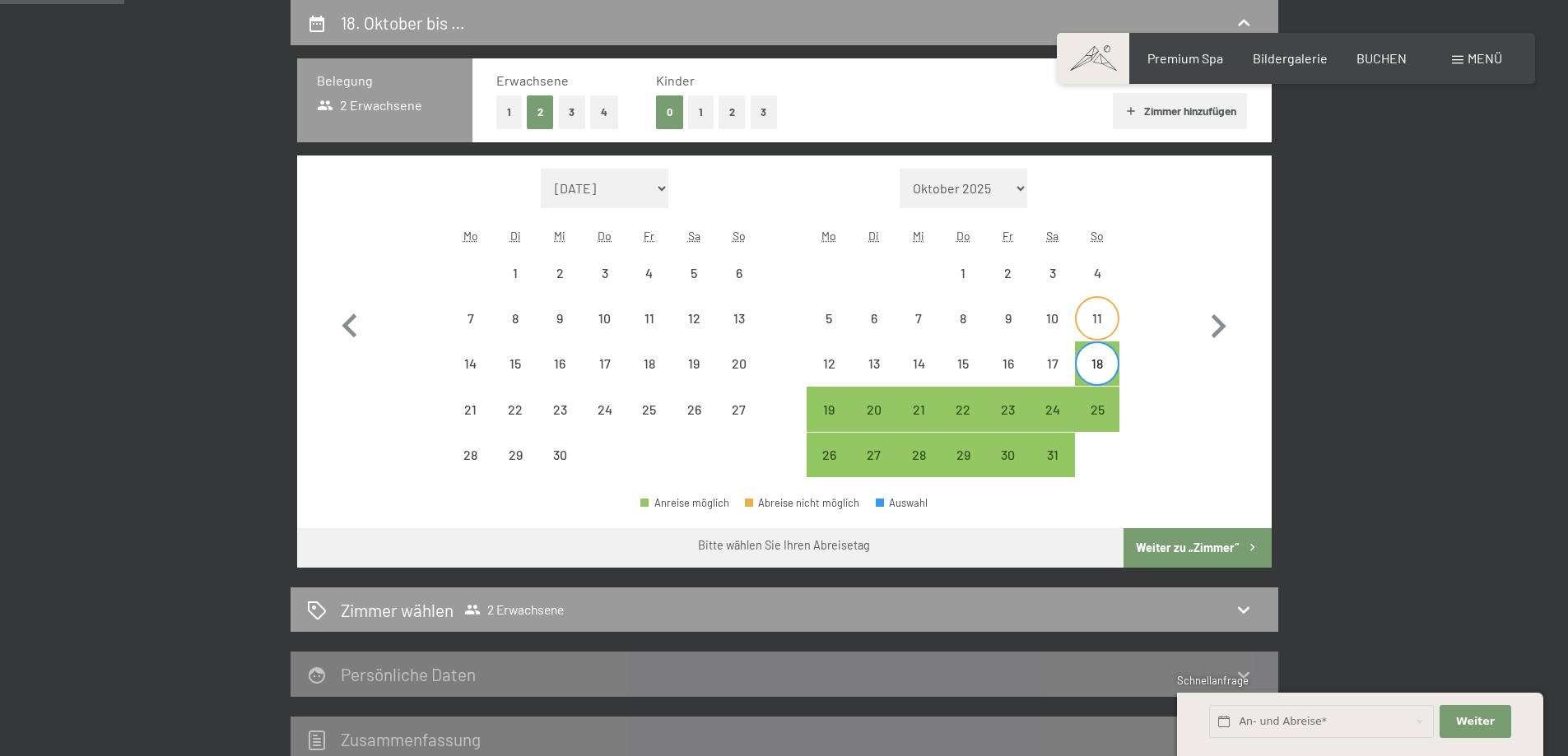
click at [1094, 317] on div "11" at bounding box center [1097, 332] width 41 height 41
select select "[DATE]"
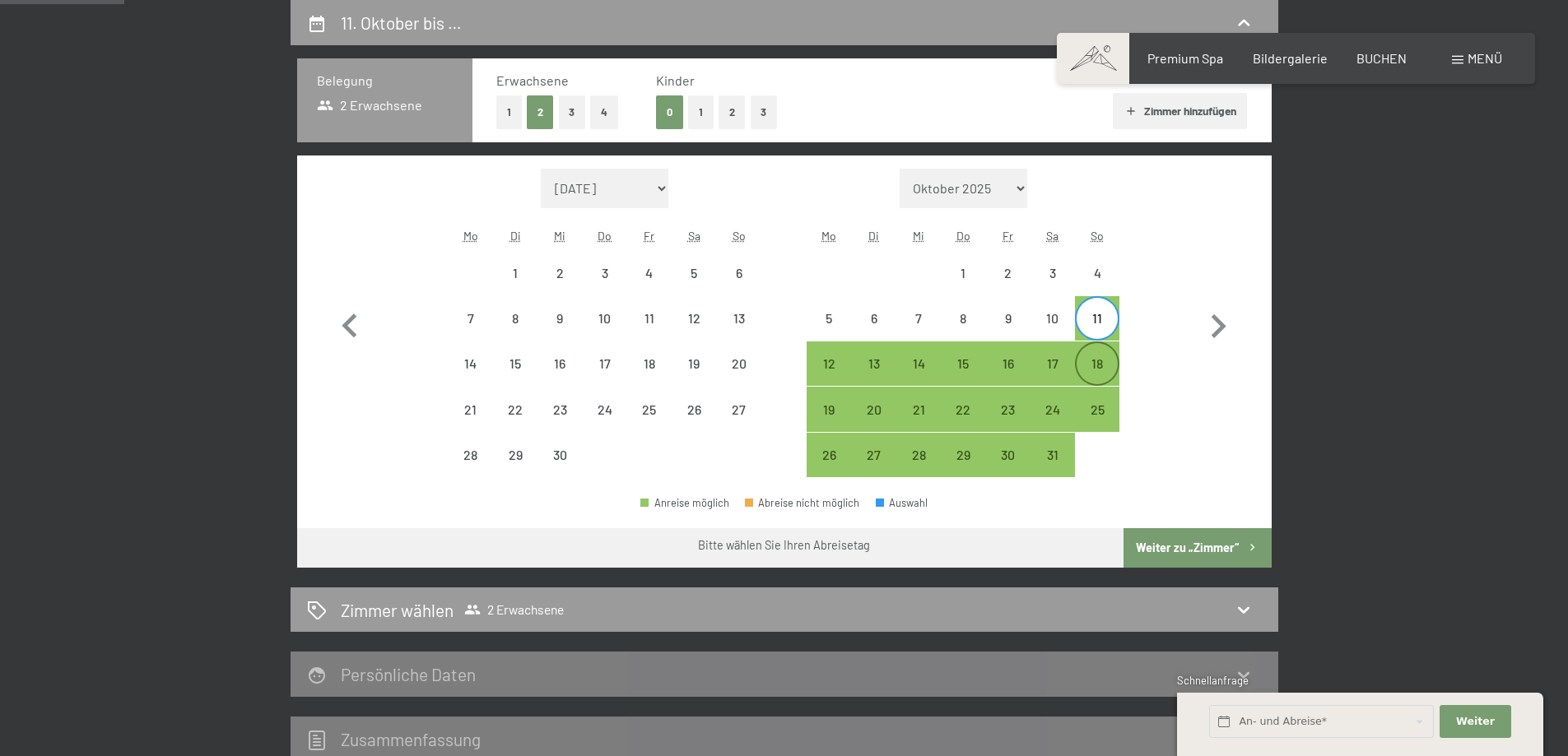
click at [1099, 362] on div "18" at bounding box center [1097, 377] width 41 height 41
select select "[DATE]"
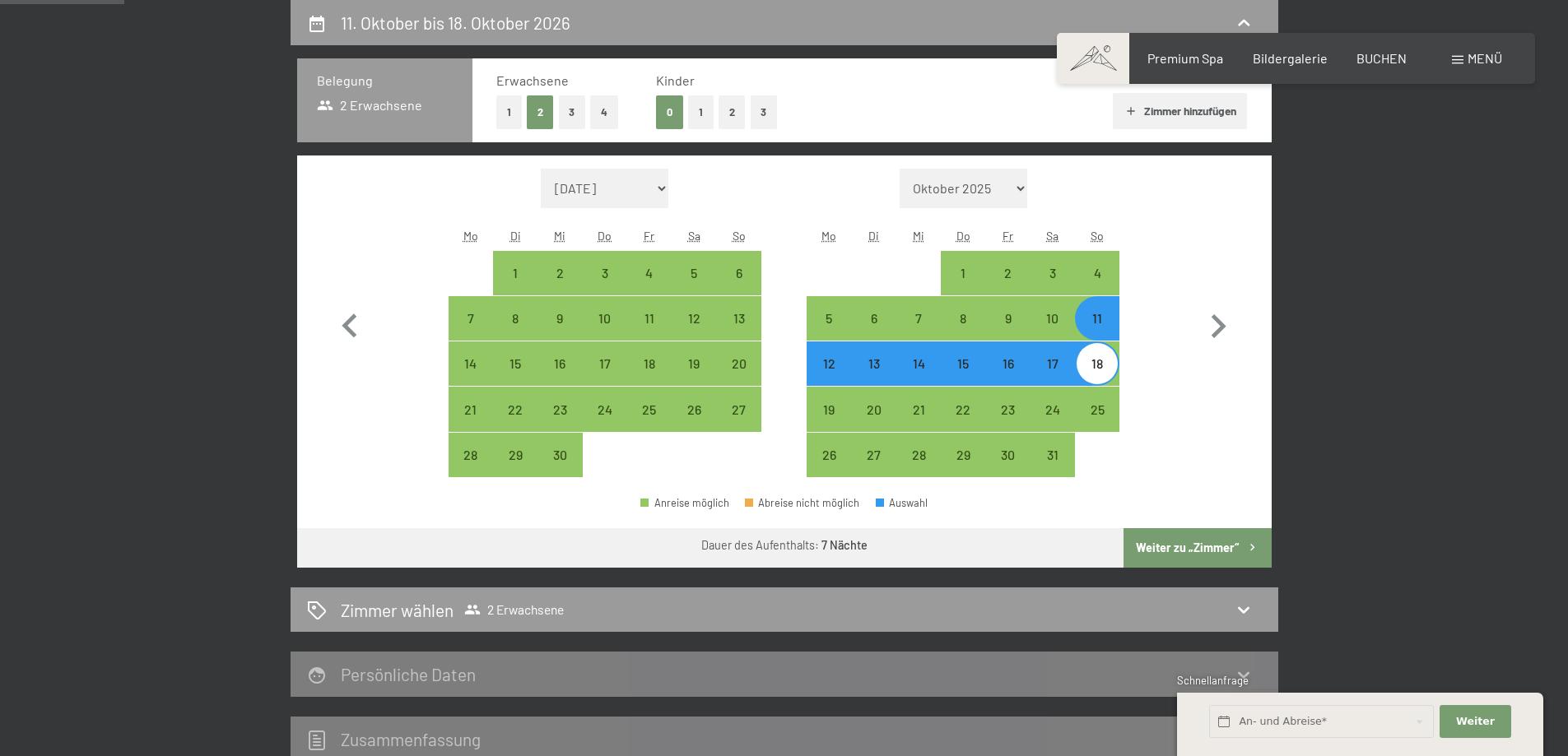
click at [564, 105] on button "3" at bounding box center [572, 112] width 27 height 34
select select "[DATE]"
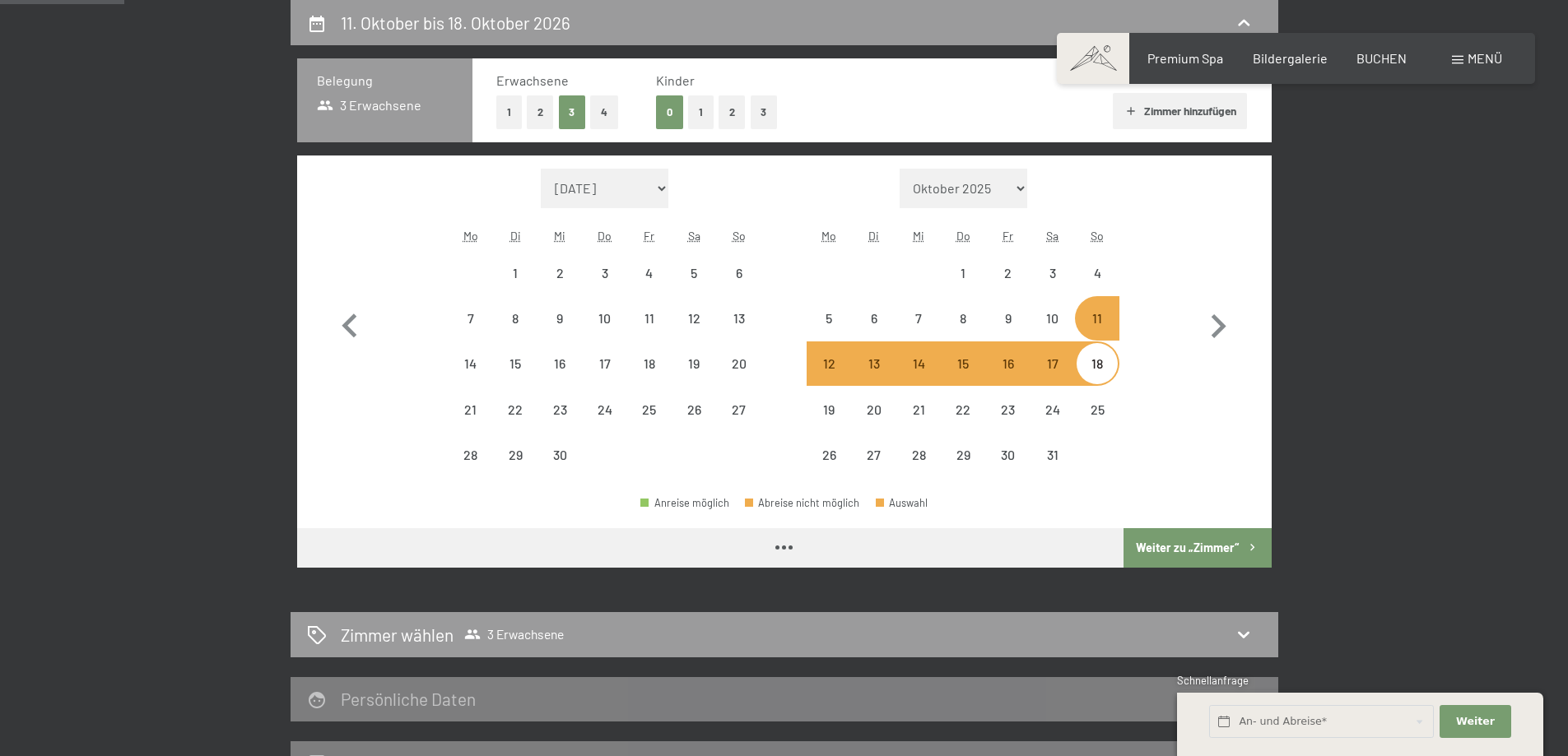
select select "[DATE]"
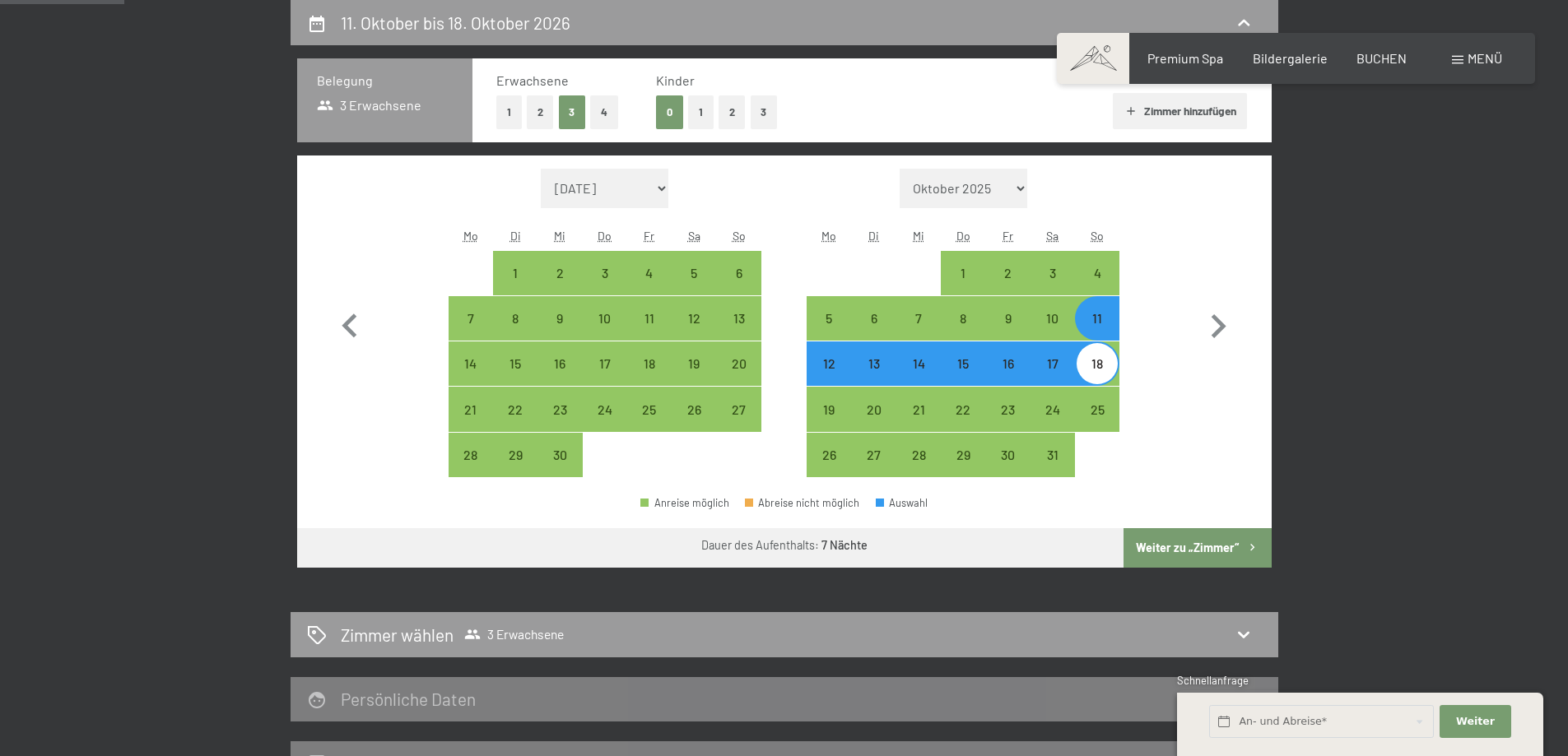
click at [1173, 539] on button "Weiter zu „Zimmer“" at bounding box center [1197, 548] width 147 height 40
select select "[DATE]"
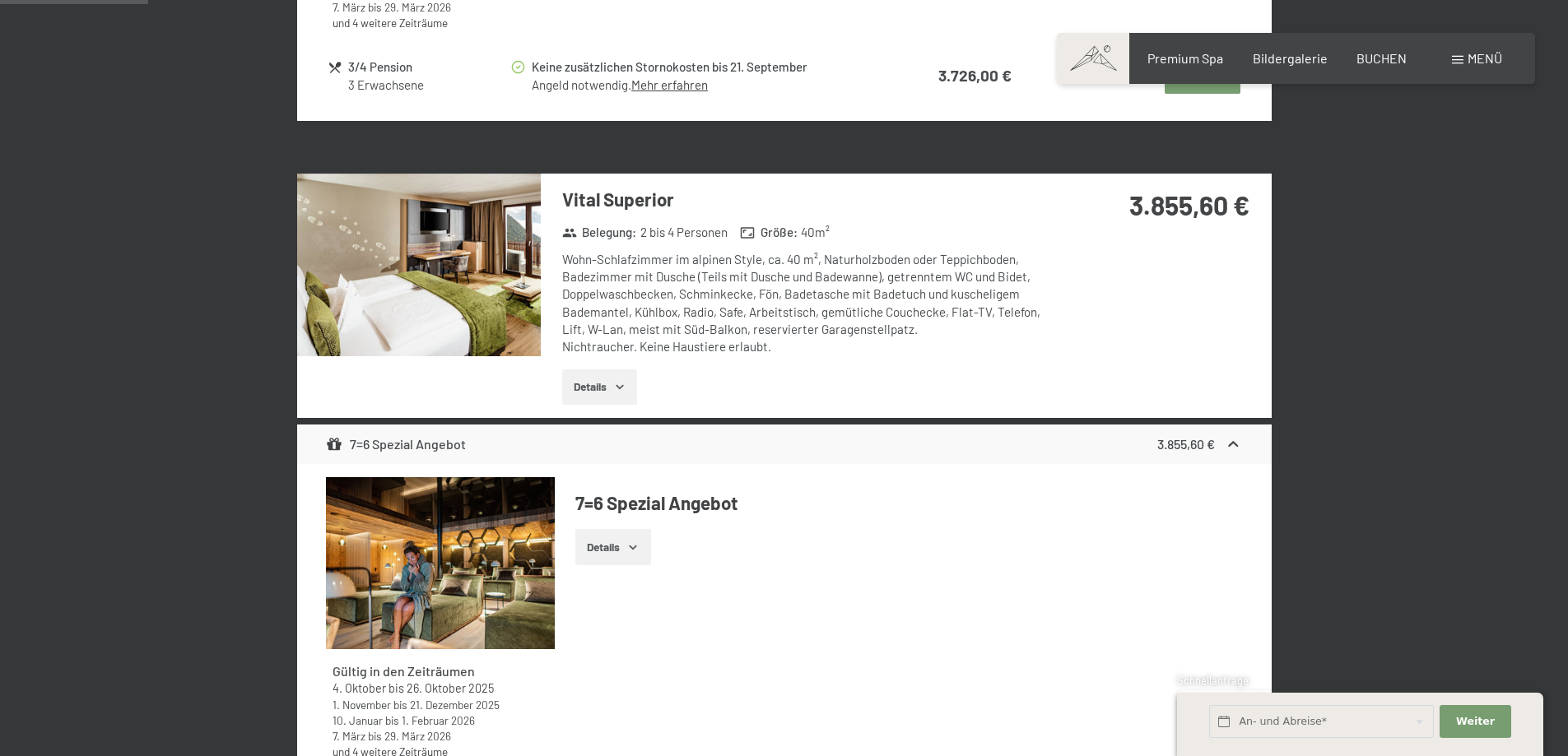
scroll to position [0, 0]
